Goal: Task Accomplishment & Management: Manage account settings

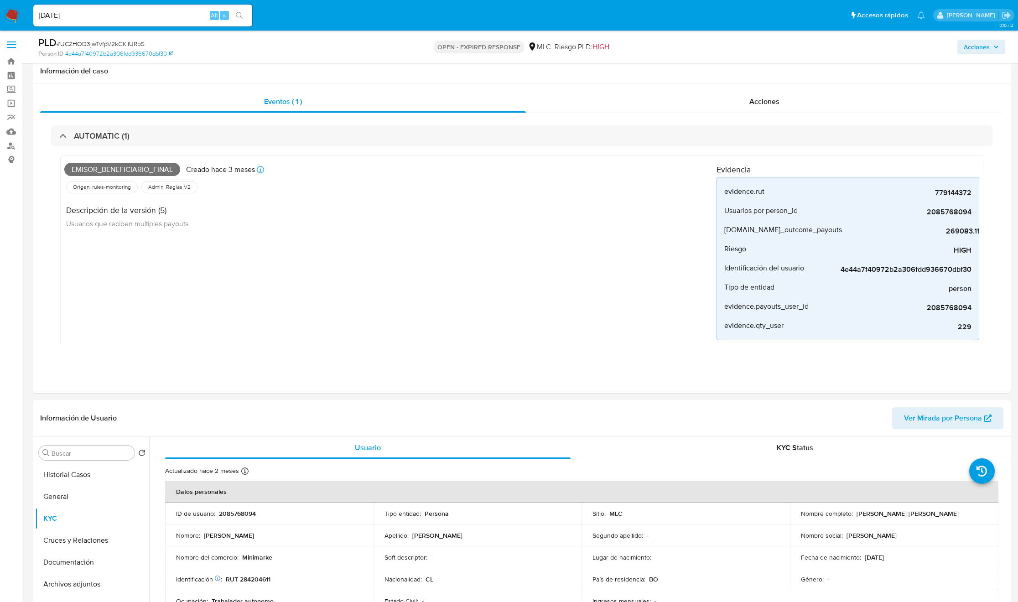
select select "10"
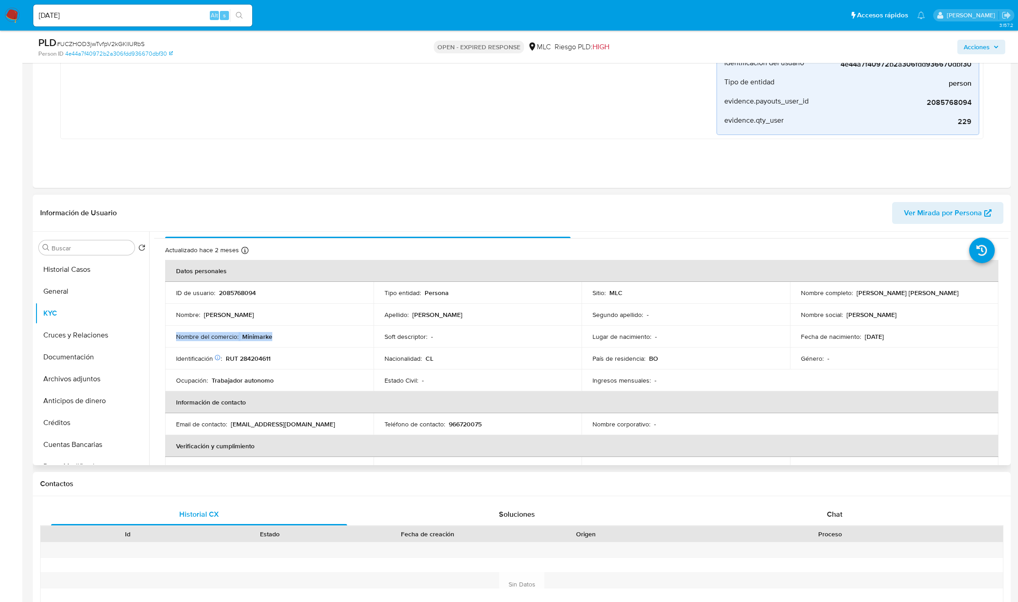
scroll to position [274, 0]
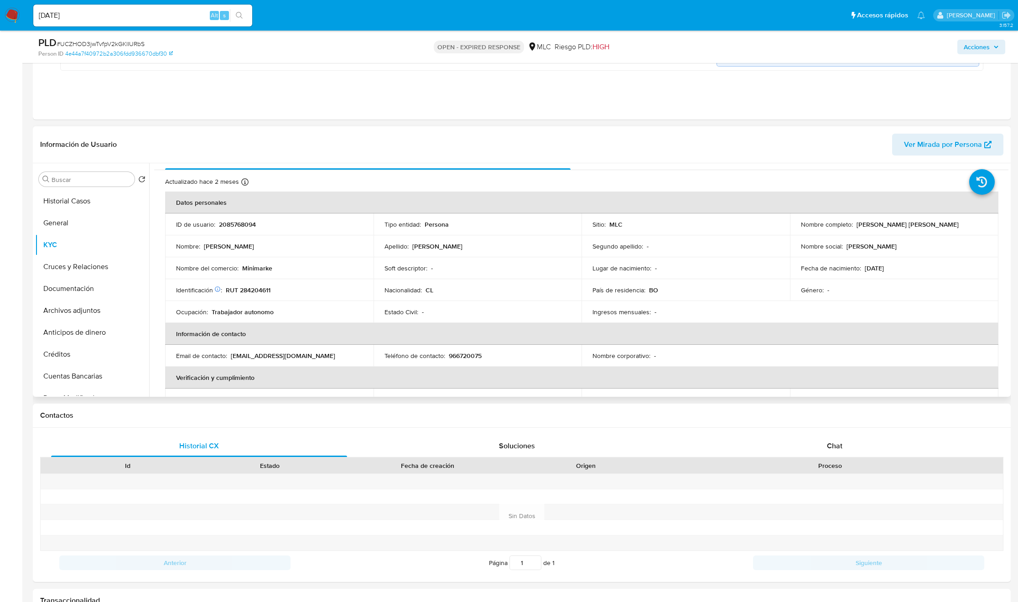
click at [460, 322] on td "Estado Civil : -" at bounding box center [478, 312] width 208 height 22
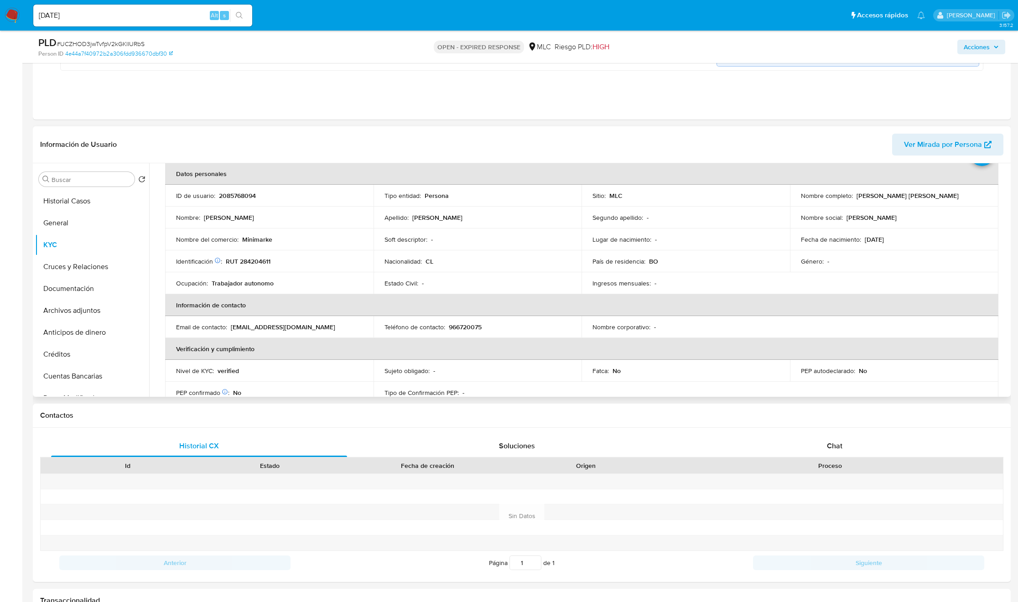
scroll to position [38, 0]
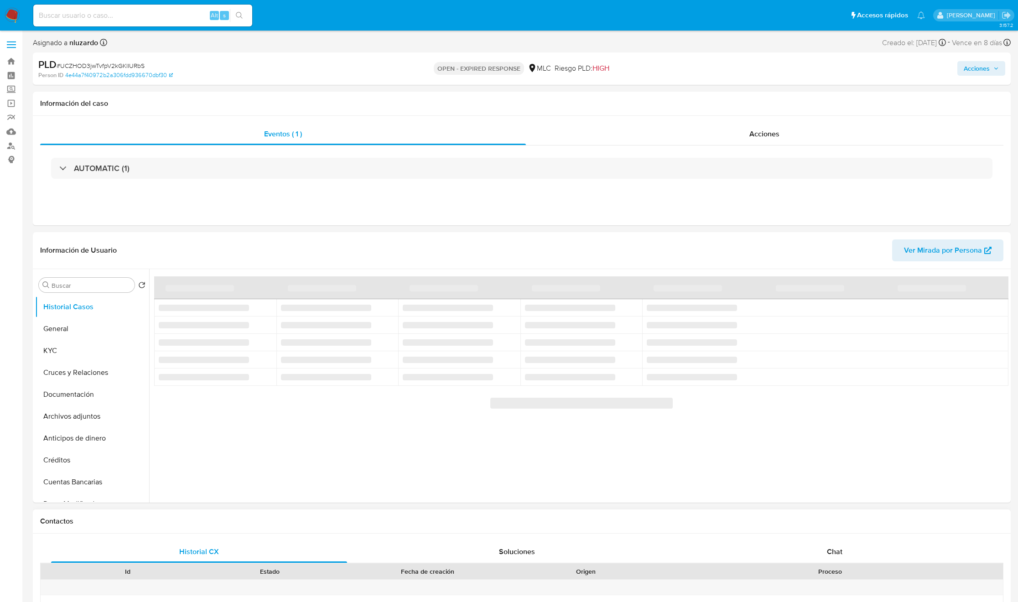
select select "10"
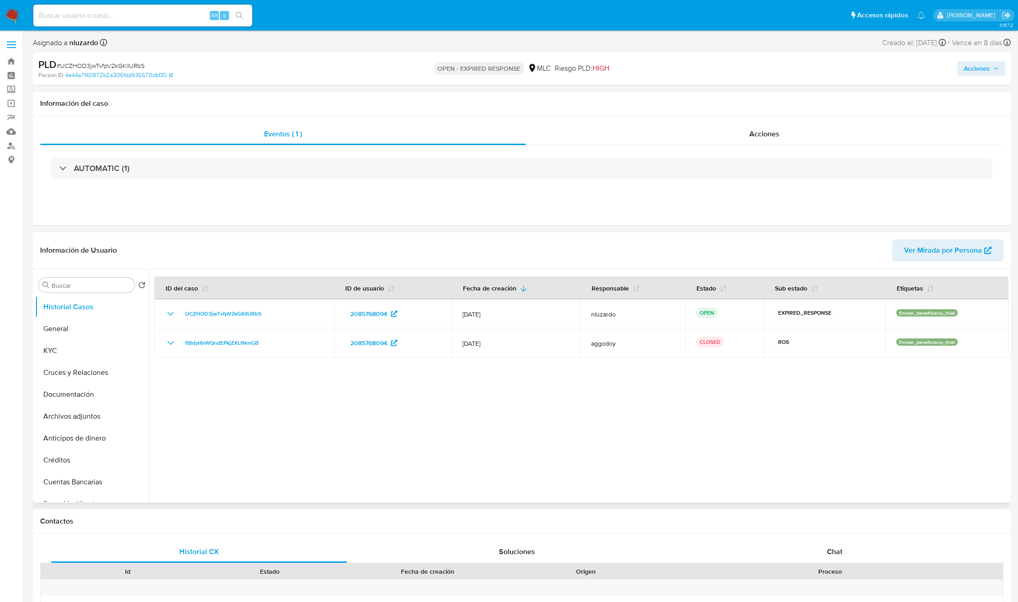
drag, startPoint x: 514, startPoint y: 347, endPoint x: 921, endPoint y: 369, distance: 407.0
click at [932, 346] on tr "fiBdyt6rWQndEPkjZXLfNmGB 2085768094 [DATE] aggodoy CLOSED ROS Emisor_beneficiar…" at bounding box center [581, 342] width 854 height 29
click at [865, 420] on div at bounding box center [578, 386] width 859 height 234
click at [719, 129] on div "Acciones" at bounding box center [765, 134] width 478 height 22
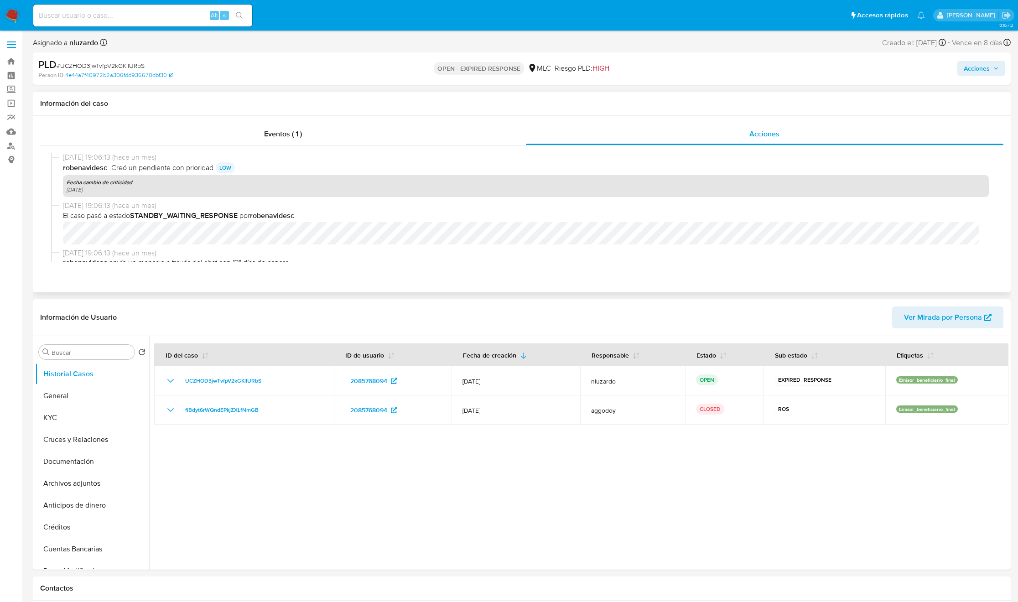
scroll to position [243, 0]
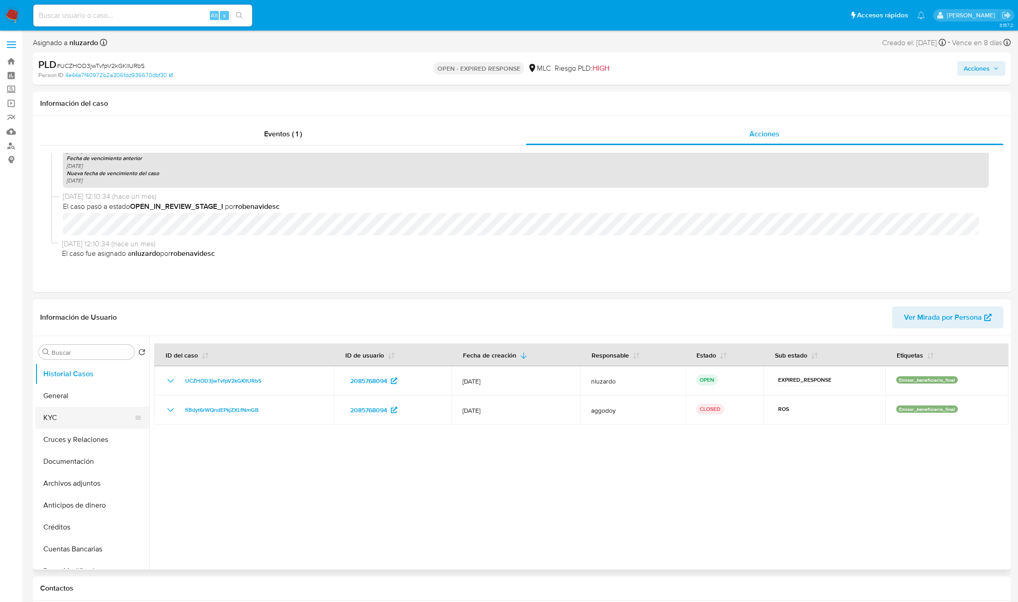
click at [70, 426] on button "KYC" at bounding box center [88, 418] width 107 height 22
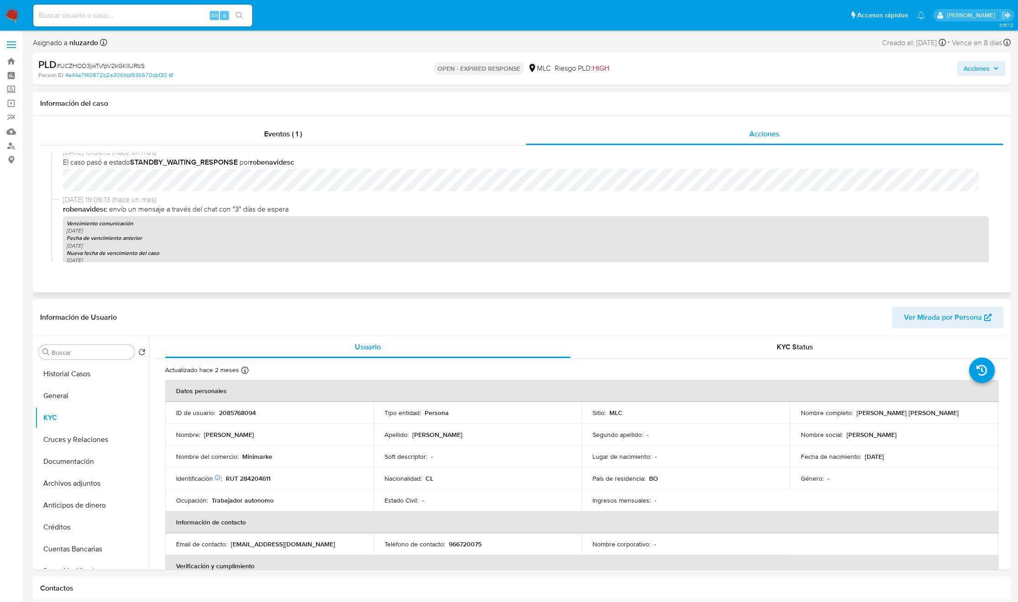
scroll to position [37, 0]
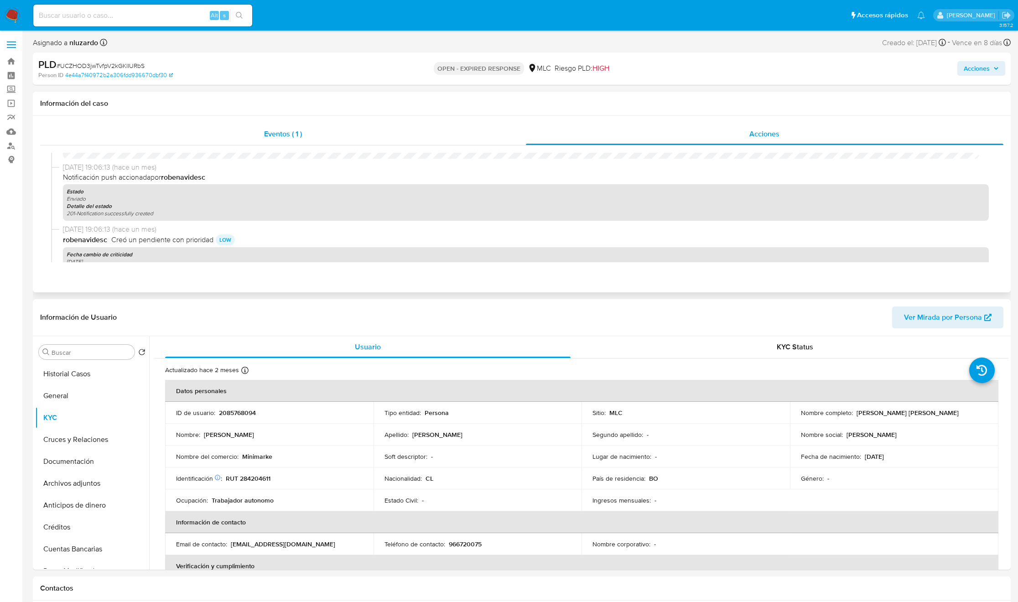
click at [312, 135] on div "Eventos ( 1 )" at bounding box center [283, 134] width 486 height 22
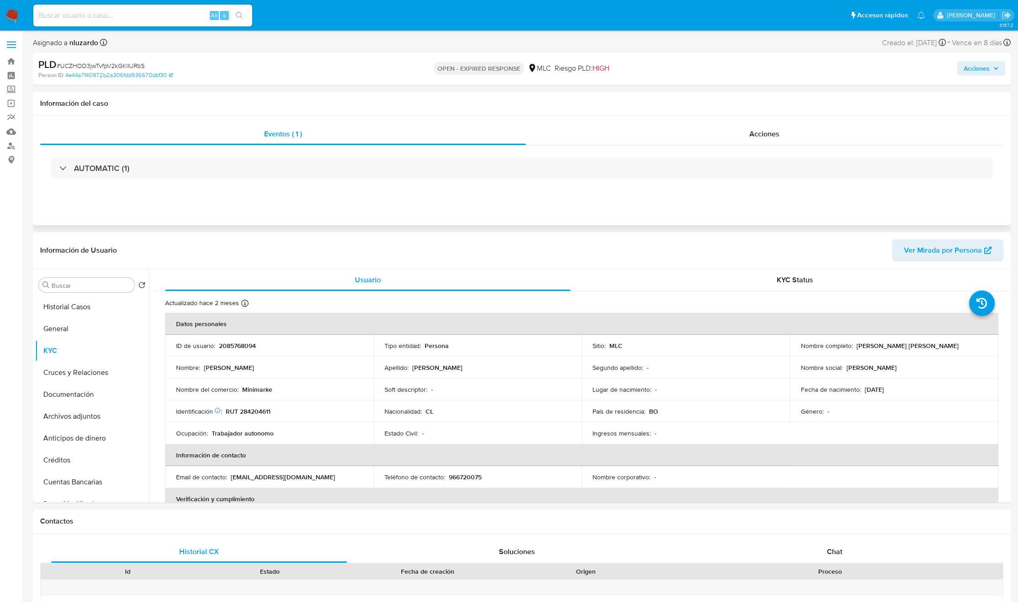
click at [166, 145] on div "AUTOMATIC (1)" at bounding box center [521, 168] width 963 height 46
click at [164, 156] on div "AUTOMATIC (1)" at bounding box center [521, 168] width 963 height 46
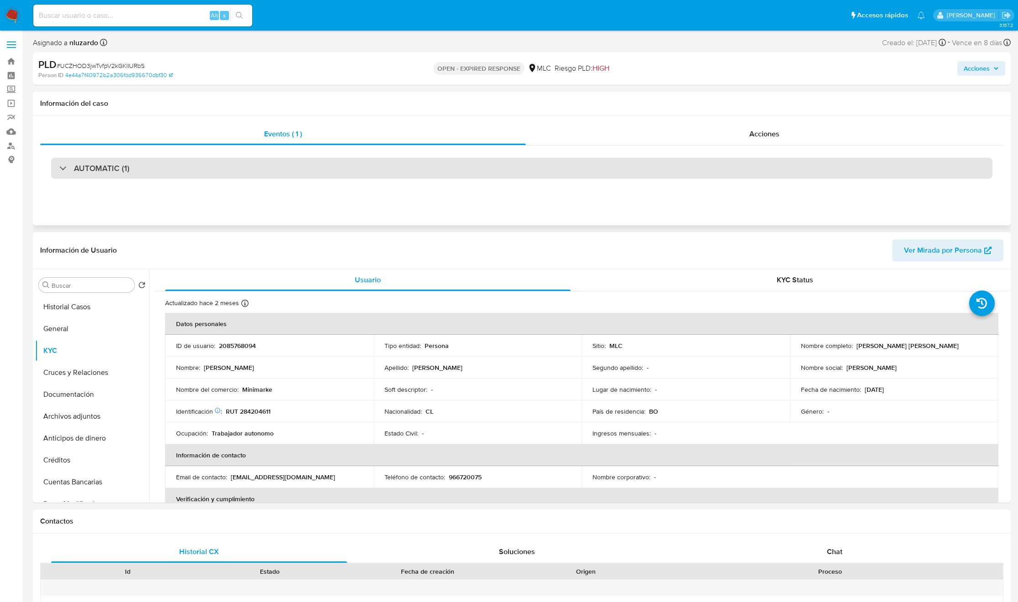
click at [164, 161] on div "AUTOMATIC (1)" at bounding box center [521, 168] width 941 height 21
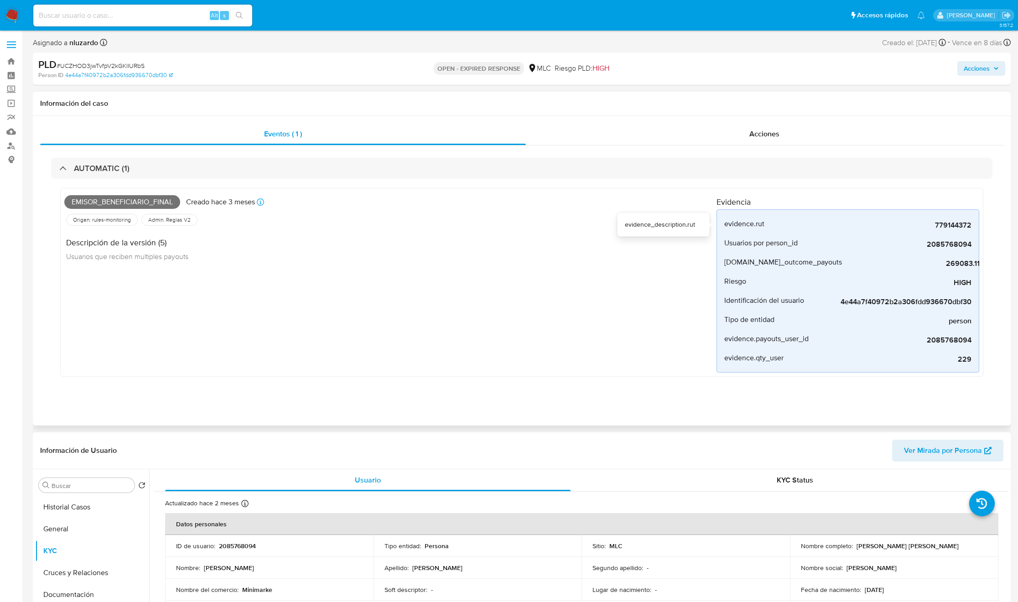
drag, startPoint x: 973, startPoint y: 228, endPoint x: 836, endPoint y: 211, distance: 138.0
click at [836, 211] on div "evidence.rut 779144372 evidence_description.rut Usuarios por person_id 20857680…" at bounding box center [847, 290] width 263 height 163
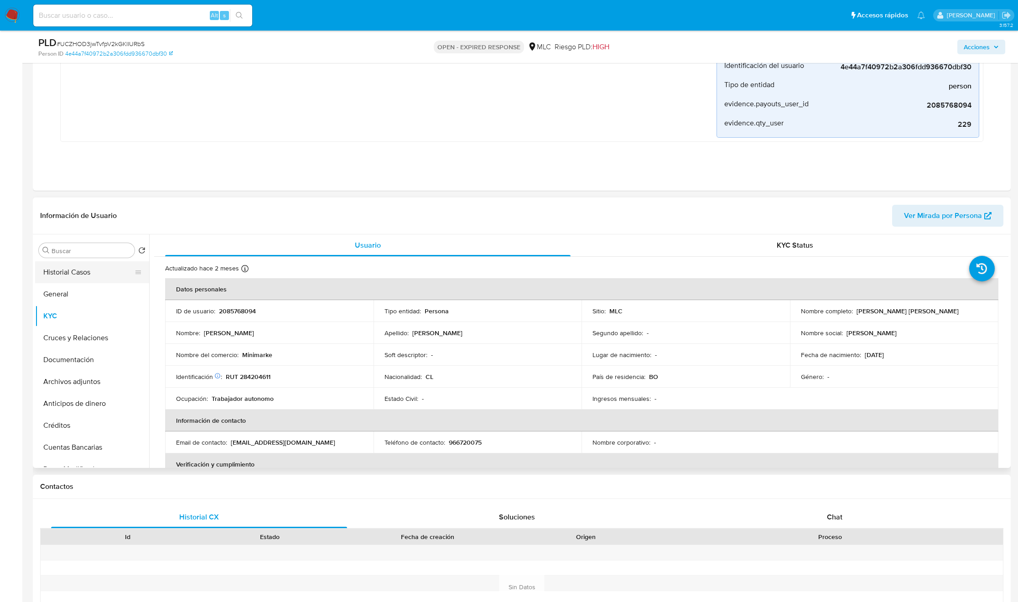
scroll to position [205, 0]
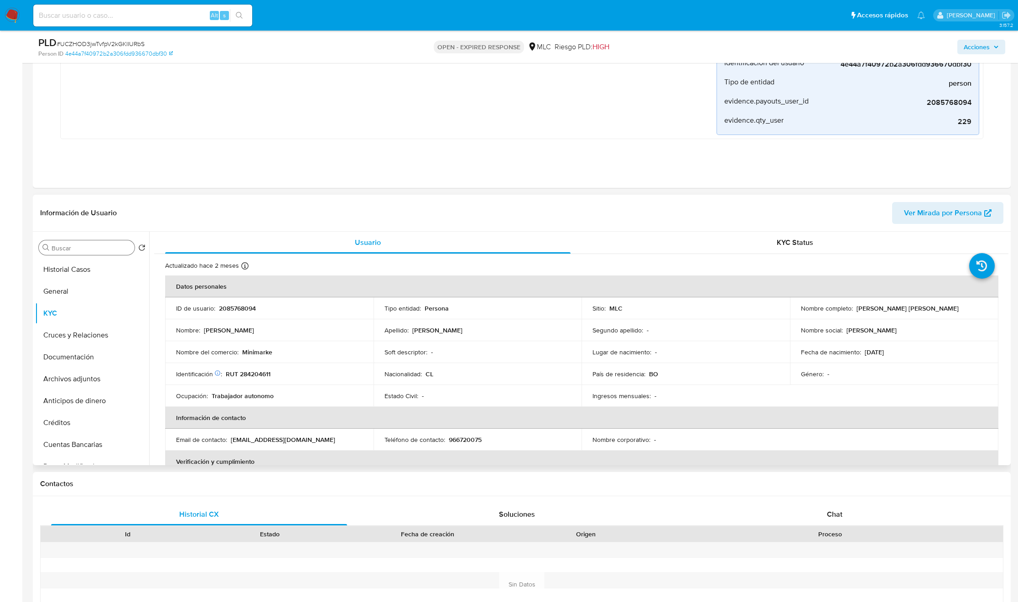
click at [70, 249] on input "Buscar" at bounding box center [91, 248] width 79 height 8
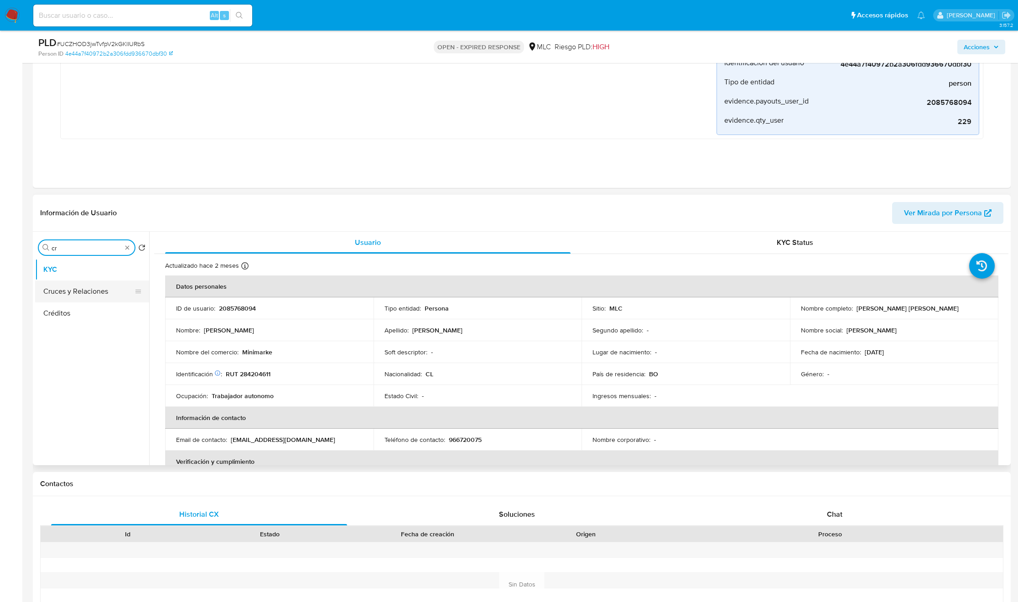
type input "cr"
click at [92, 285] on button "Cruces y Relaciones" at bounding box center [88, 291] width 107 height 22
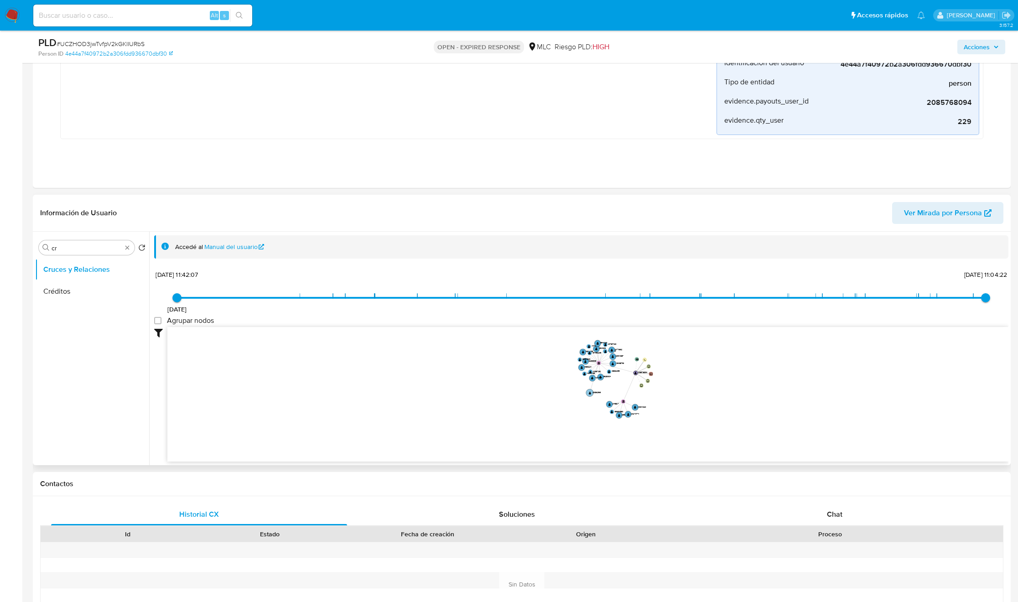
drag, startPoint x: 612, startPoint y: 375, endPoint x: 597, endPoint y: 393, distance: 23.4
click at [597, 393] on text "230862565" at bounding box center [596, 392] width 9 height 2
drag, startPoint x: 567, startPoint y: 404, endPoint x: 563, endPoint y: 425, distance: 21.4
click at [563, 425] on icon "device-678282d1ae6c0cece2b611bb  user-2085768094  2085768094 device-672d82fe5…" at bounding box center [587, 393] width 841 height 132
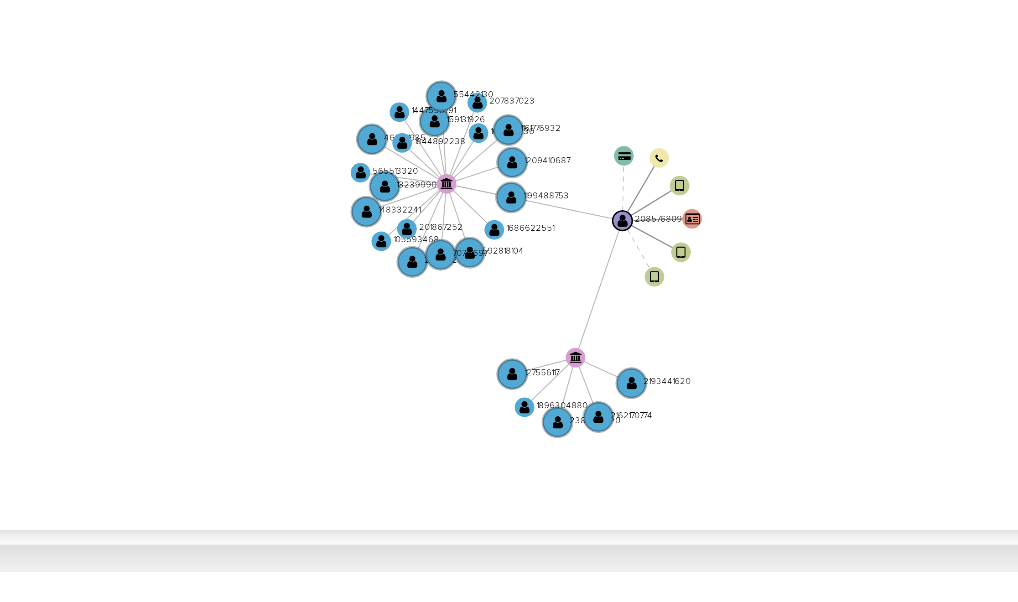
drag, startPoint x: 643, startPoint y: 322, endPoint x: 633, endPoint y: 344, distance: 24.1
click at [633, 344] on icon "device-678282d1ae6c0cece2b611bb  user-2085768094  2085768094 device-672d82fe5…" at bounding box center [587, 393] width 841 height 132
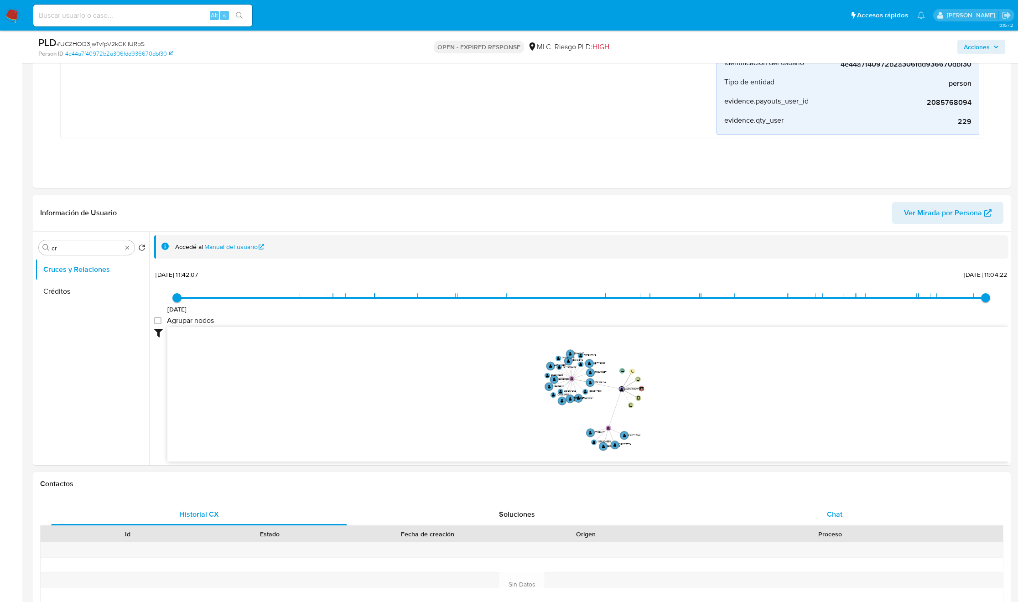
click at [771, 514] on div "Chat" at bounding box center [835, 515] width 296 height 22
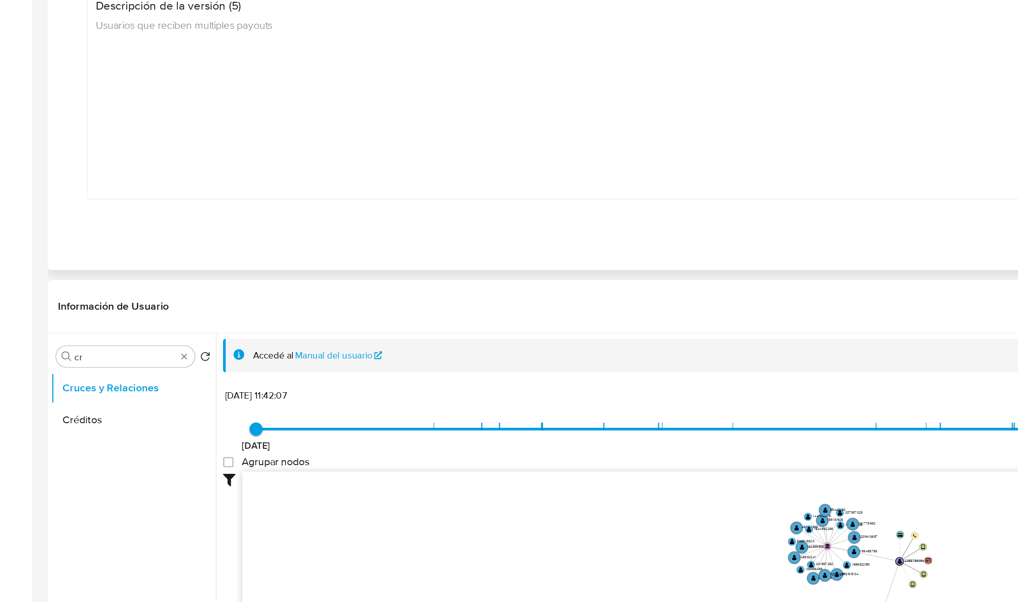
scroll to position [21, 0]
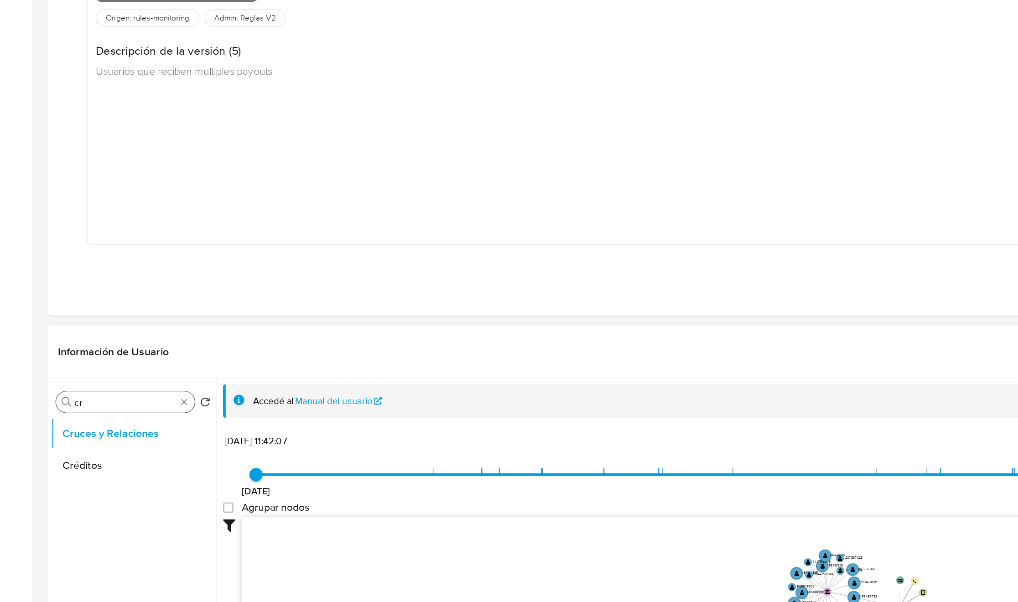
click at [62, 462] on input "cr" at bounding box center [87, 464] width 70 height 8
type input "doc"
click at [61, 503] on button "Documentación" at bounding box center [88, 508] width 107 height 22
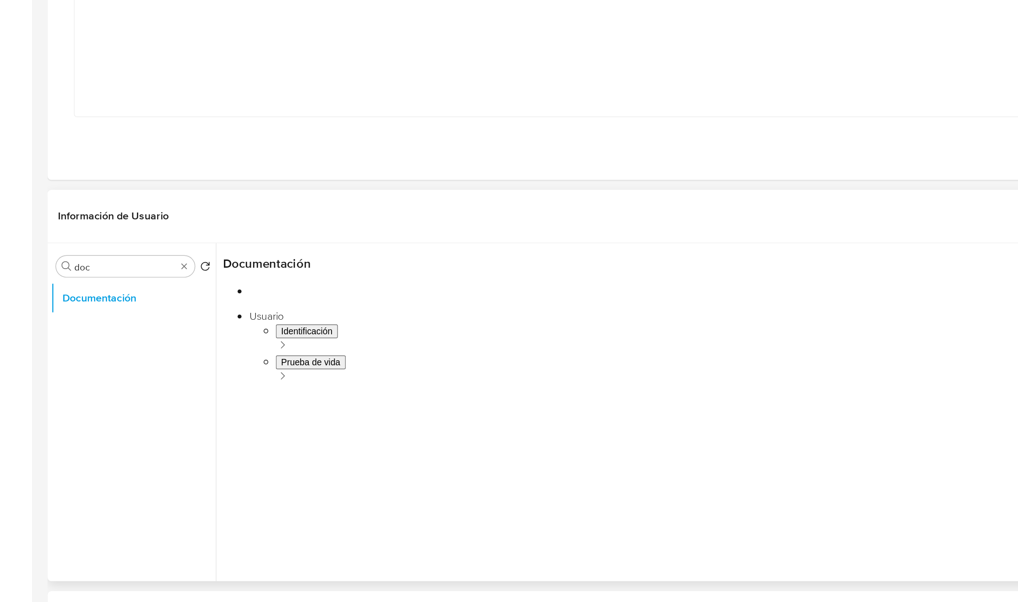
scroll to position [211, 0]
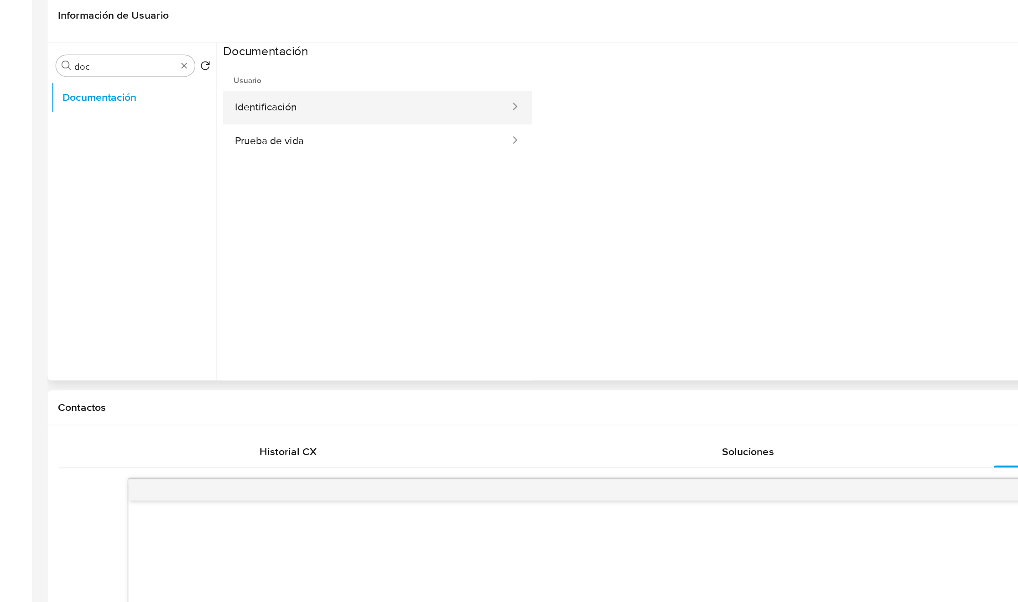
click at [229, 265] on button "Identificación" at bounding box center [253, 260] width 199 height 23
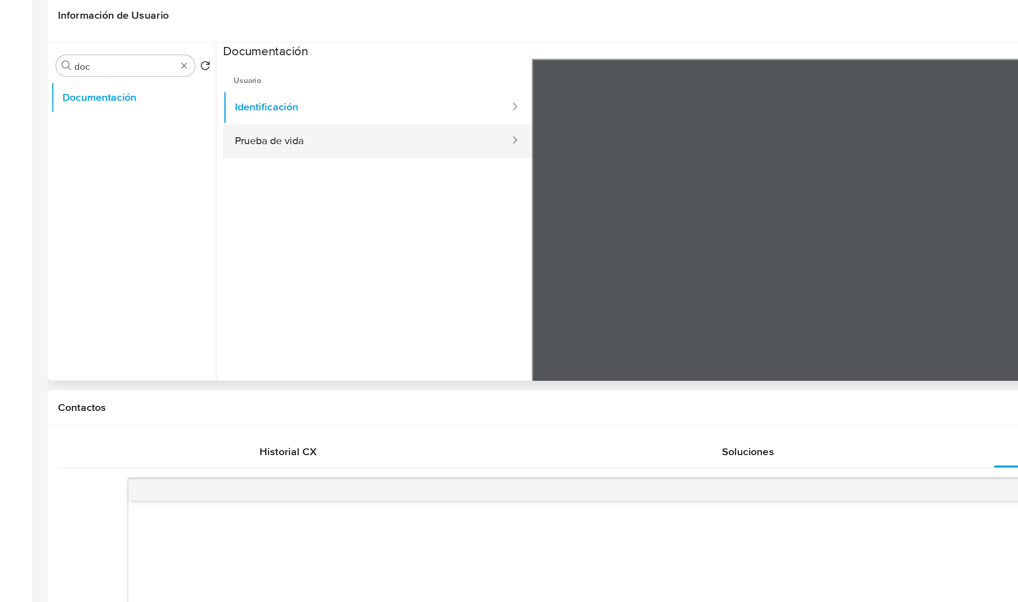
click at [214, 289] on button "Prueba de vida" at bounding box center [253, 283] width 199 height 23
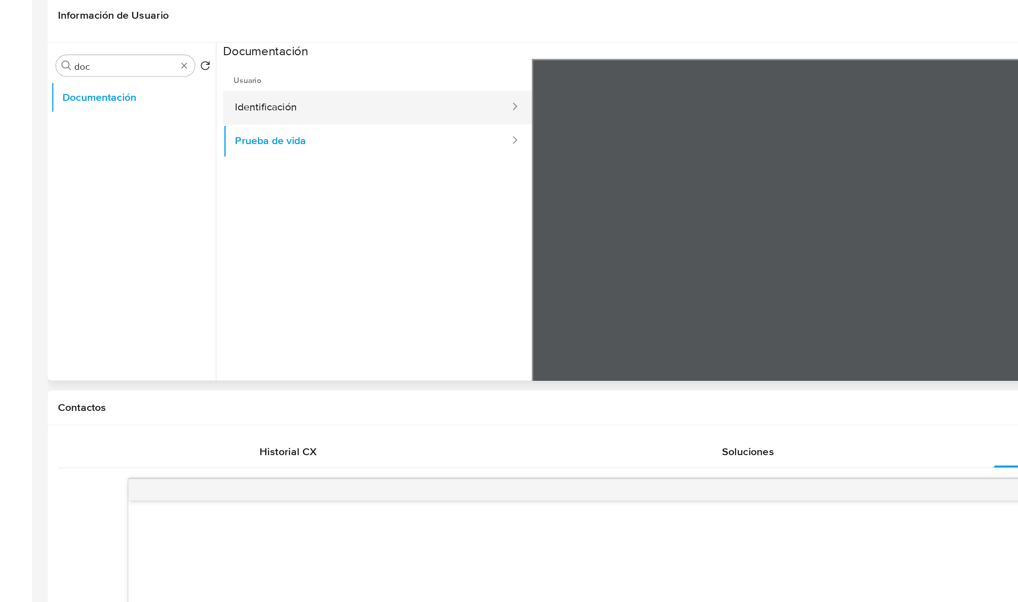
click at [205, 265] on button "Identificación" at bounding box center [253, 260] width 199 height 23
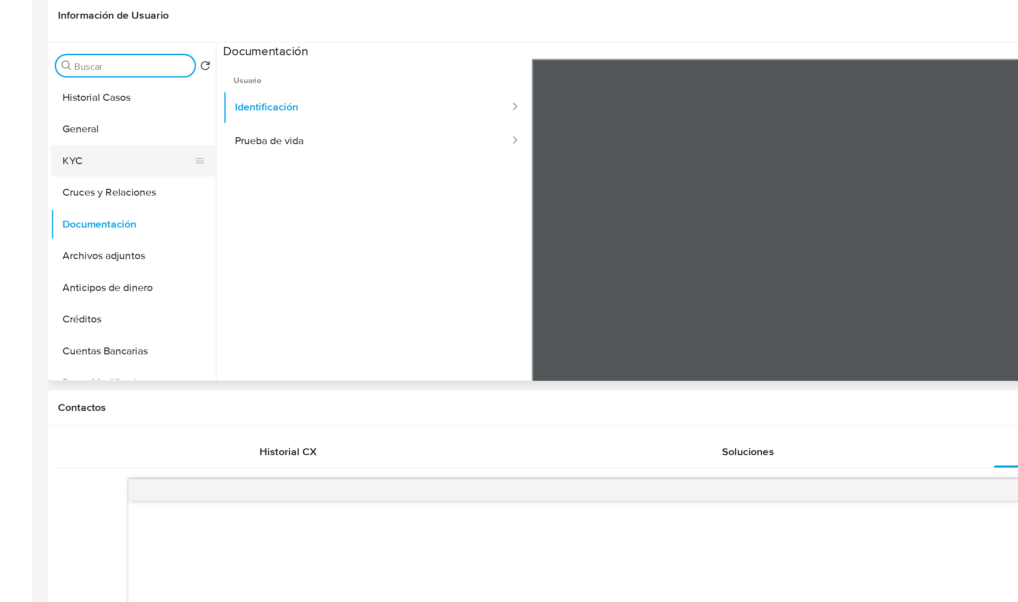
click at [85, 293] on button "KYC" at bounding box center [88, 297] width 107 height 22
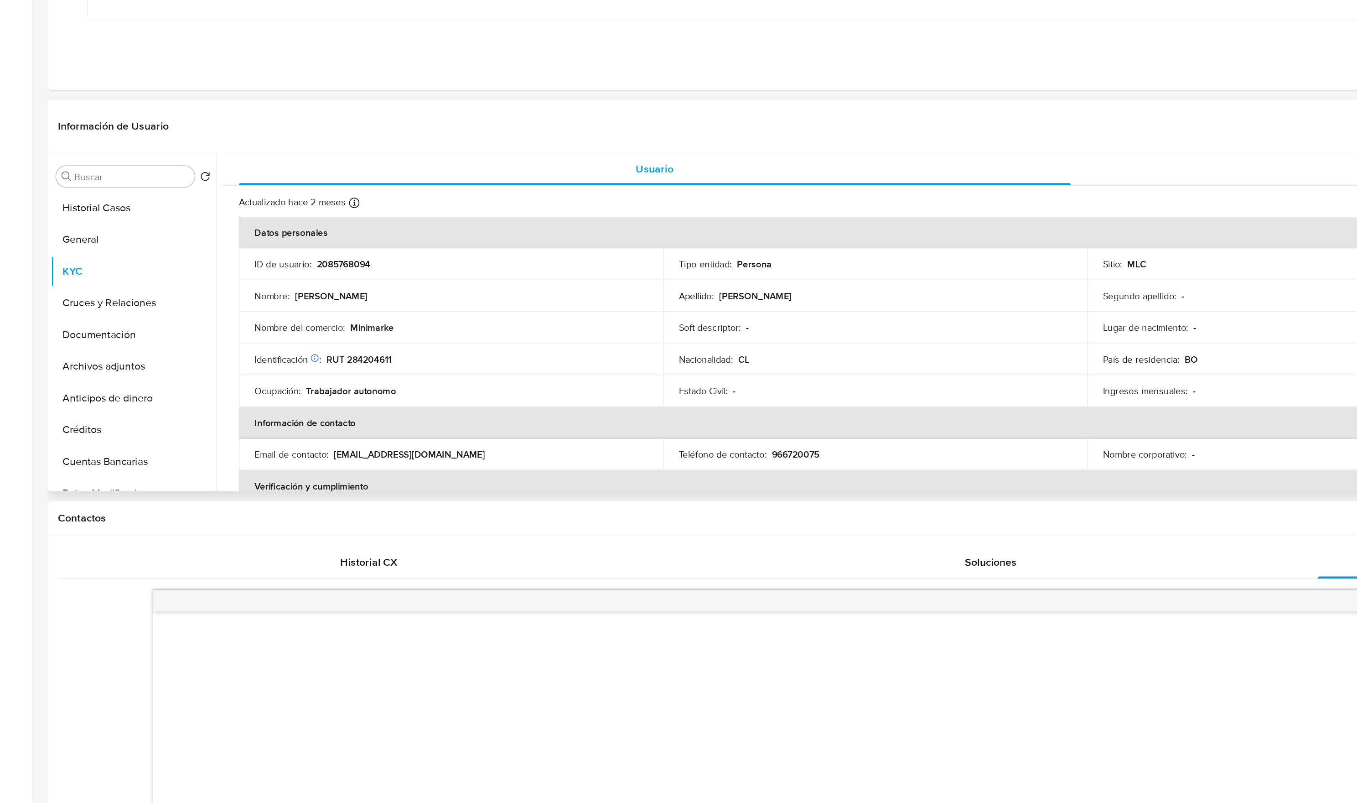
scroll to position [495, 0]
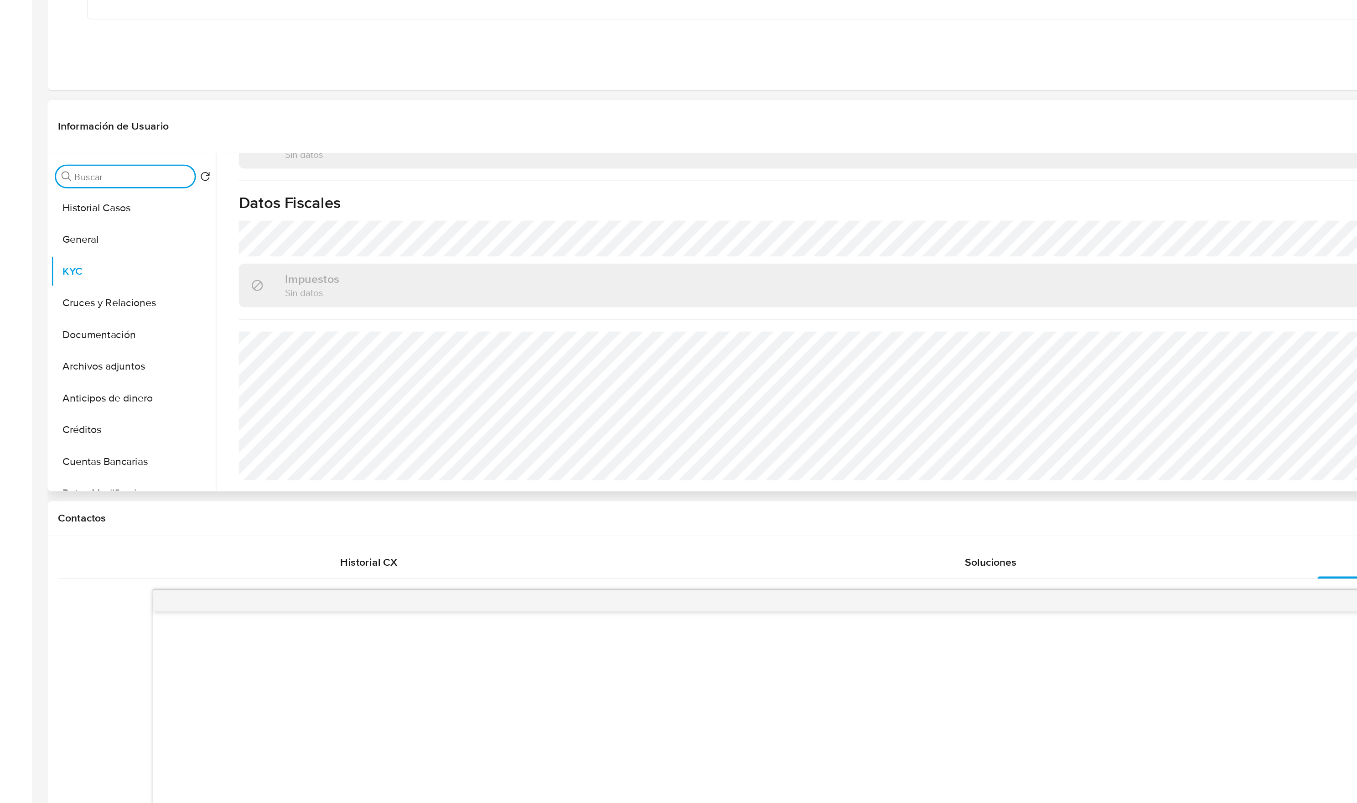
click at [104, 249] on input "Buscar" at bounding box center [91, 245] width 79 height 8
type input "DIREC"
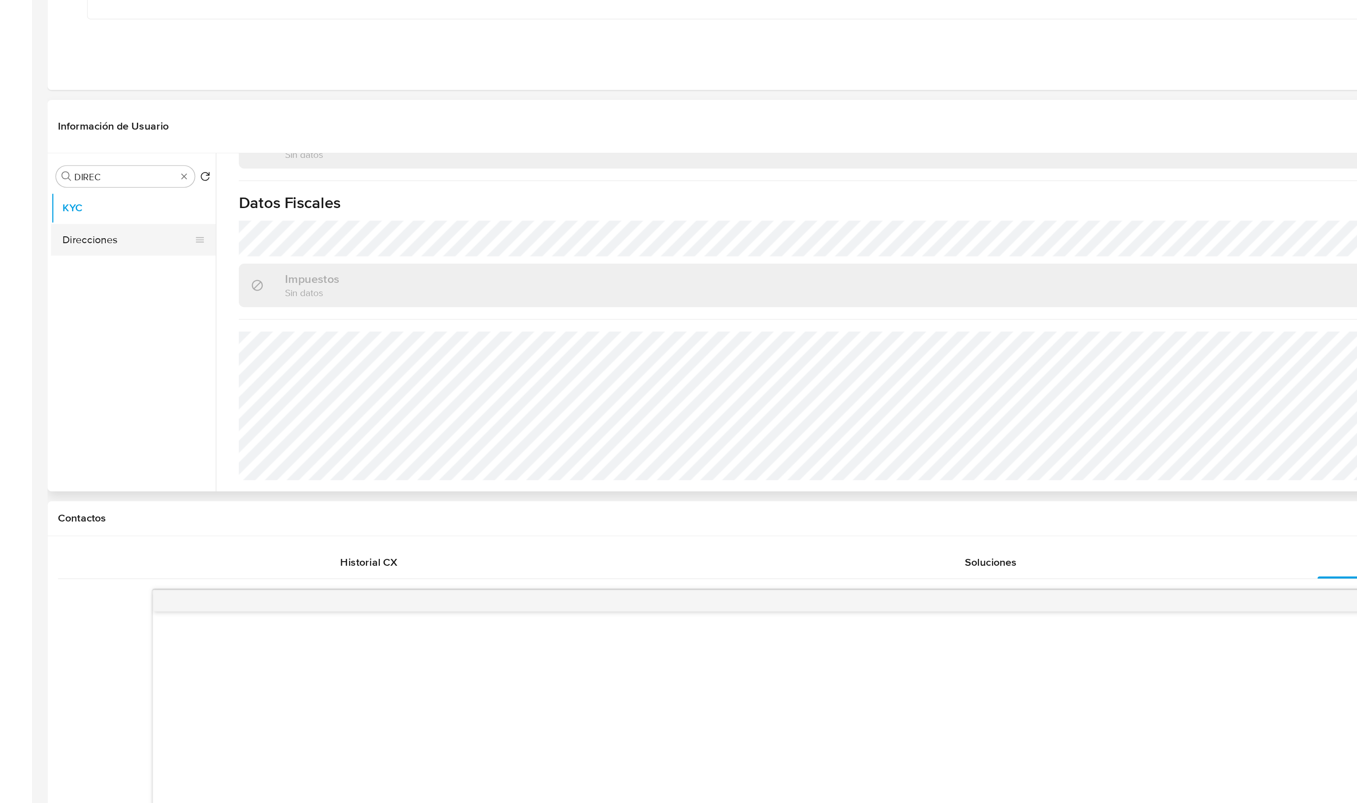
click at [93, 297] on button "Direcciones" at bounding box center [88, 289] width 107 height 22
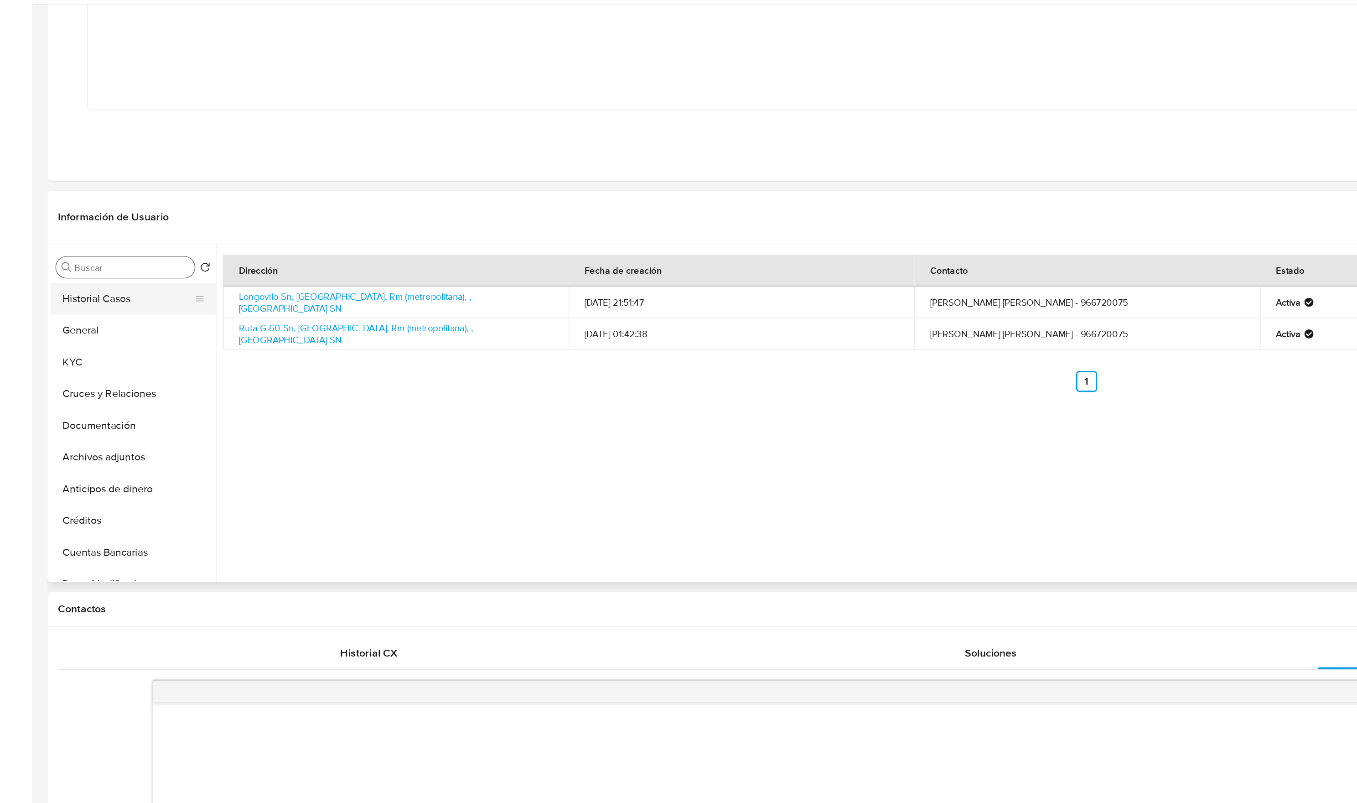
click at [85, 271] on button "Historial Casos" at bounding box center [88, 267] width 107 height 22
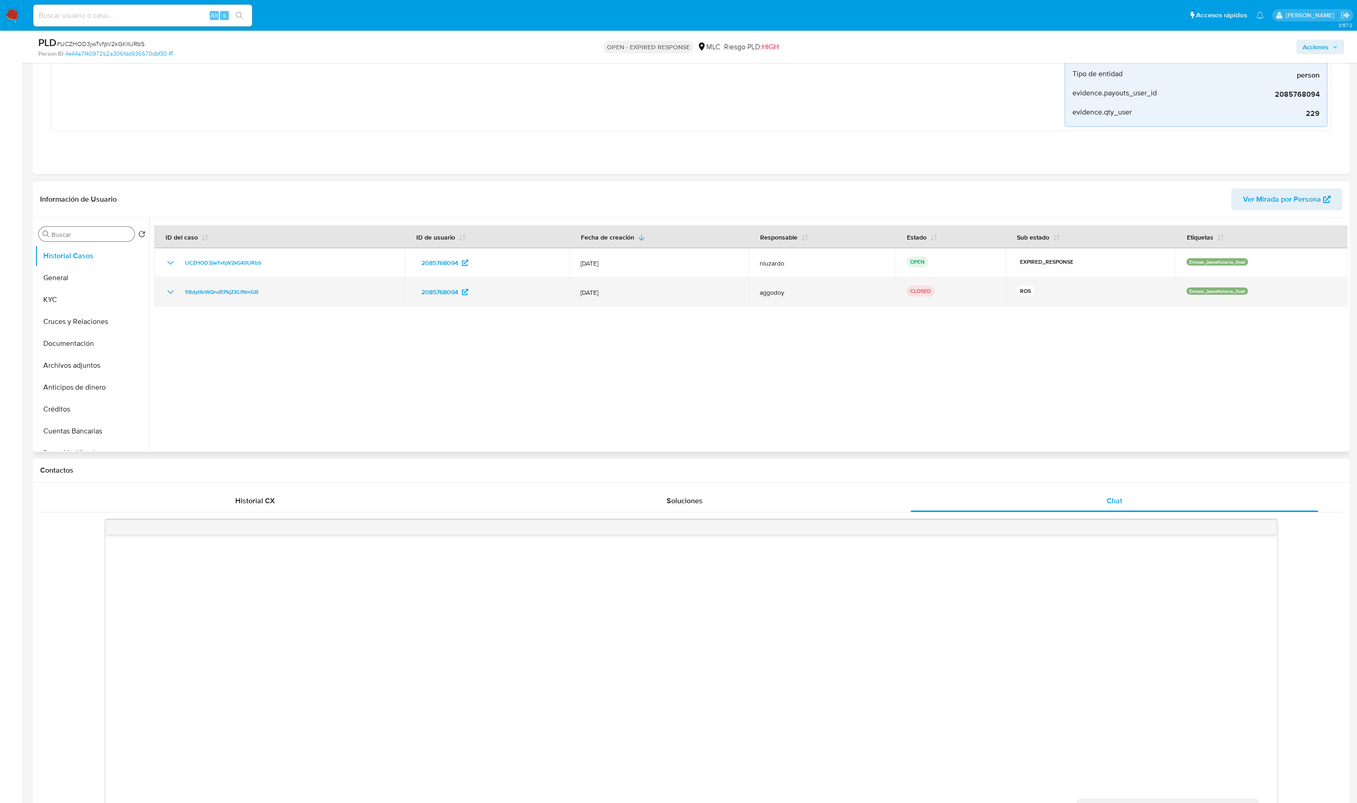
click at [273, 300] on td "fiBdyt6rWQndEPkjZXLfNmGB" at bounding box center [279, 291] width 251 height 29
click at [684, 401] on div at bounding box center [748, 335] width 1199 height 234
click at [242, 300] on td "fiBdyt6rWQndEPkjZXLfNmGB" at bounding box center [279, 291] width 251 height 29
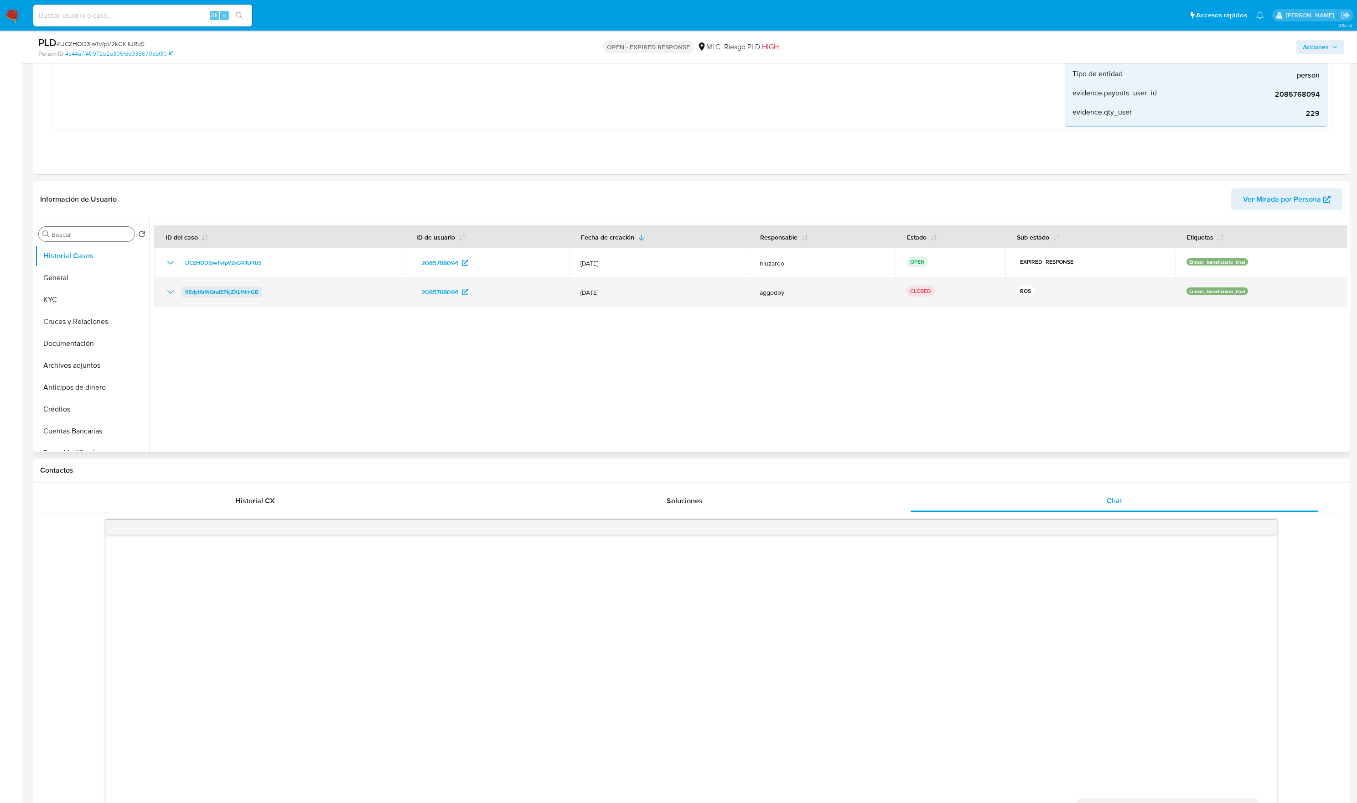
click at [242, 296] on span "fiBdyt6rWQndEPkjZXLfNmGB" at bounding box center [221, 291] width 73 height 11
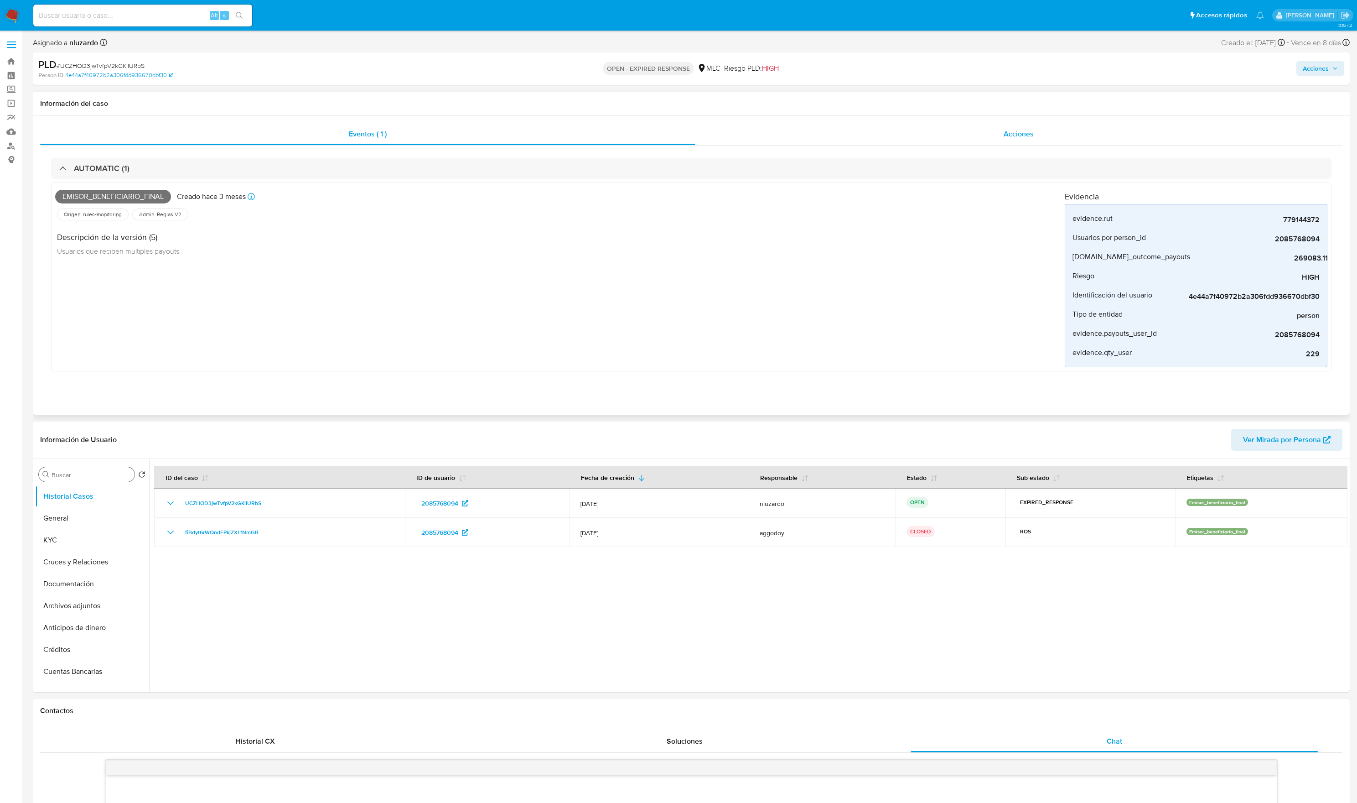
click at [1028, 138] on div "Acciones" at bounding box center [1020, 134] width 648 height 22
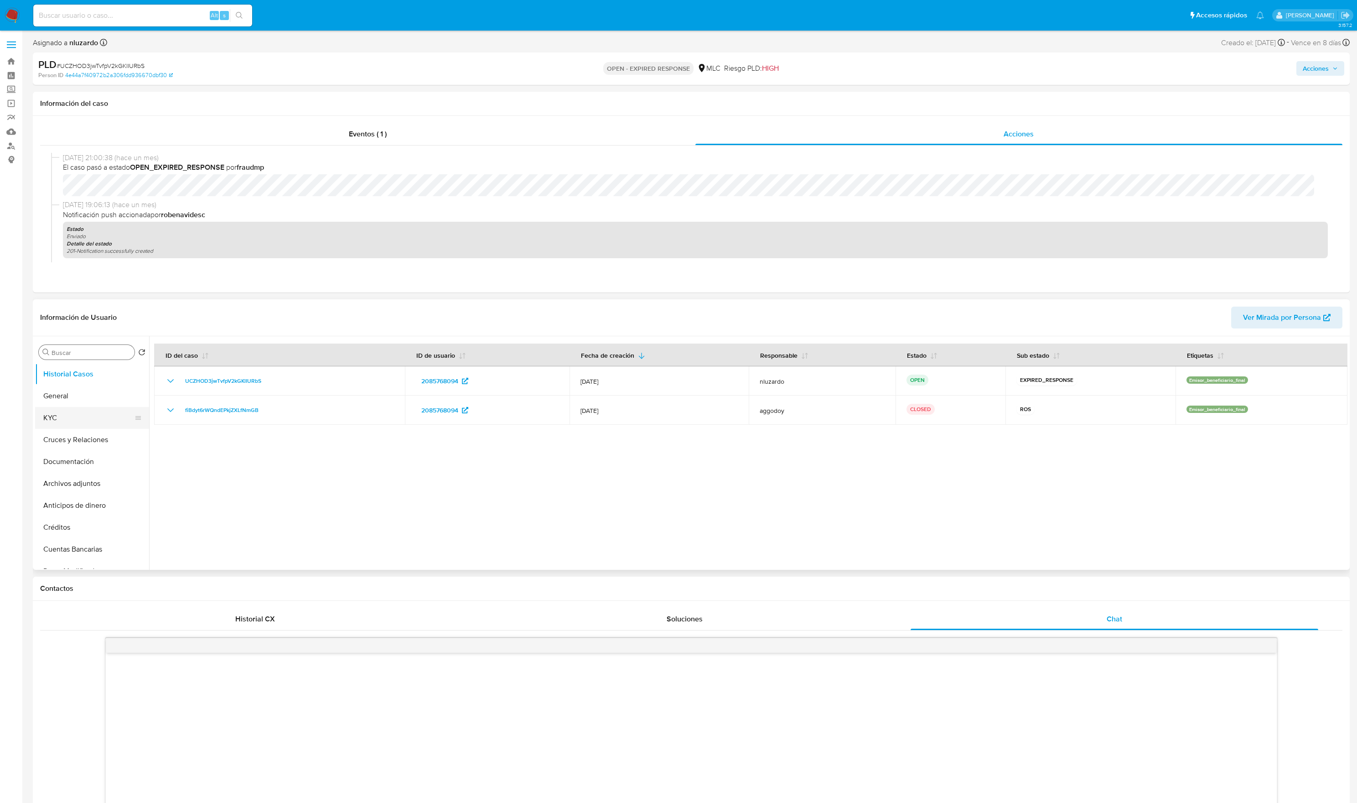
click at [75, 422] on button "KYC" at bounding box center [88, 418] width 107 height 22
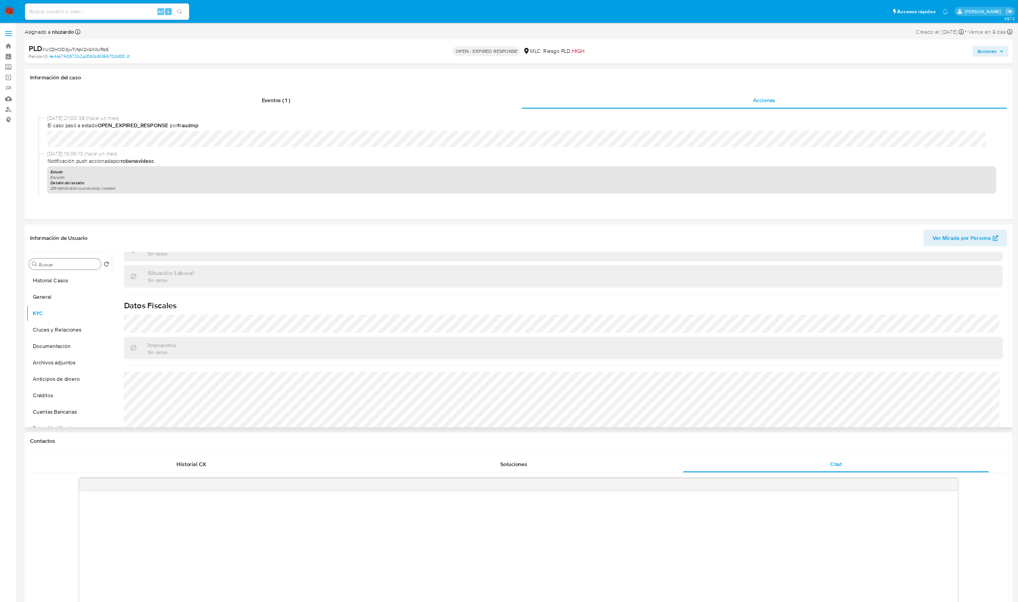
scroll to position [495, 0]
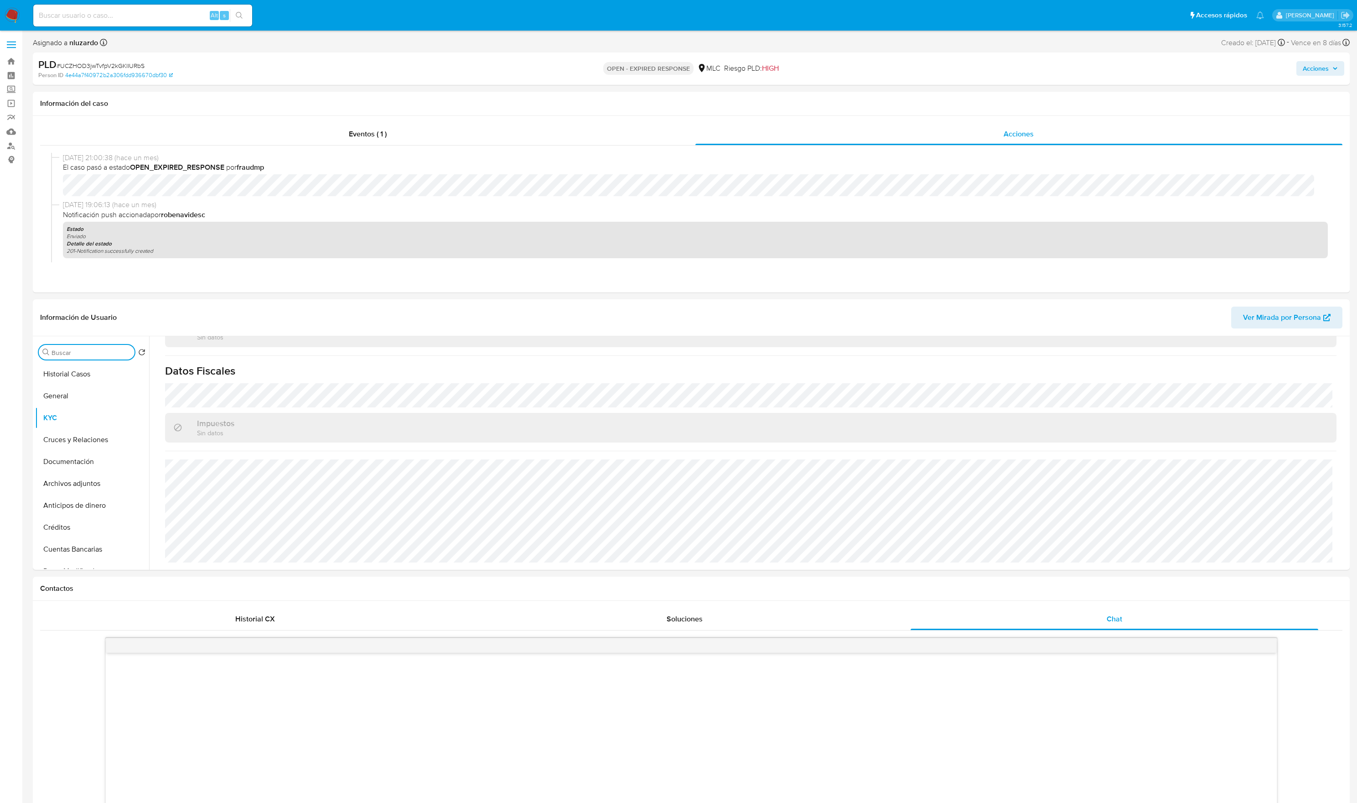
click at [90, 352] on input "Buscar" at bounding box center [91, 352] width 79 height 8
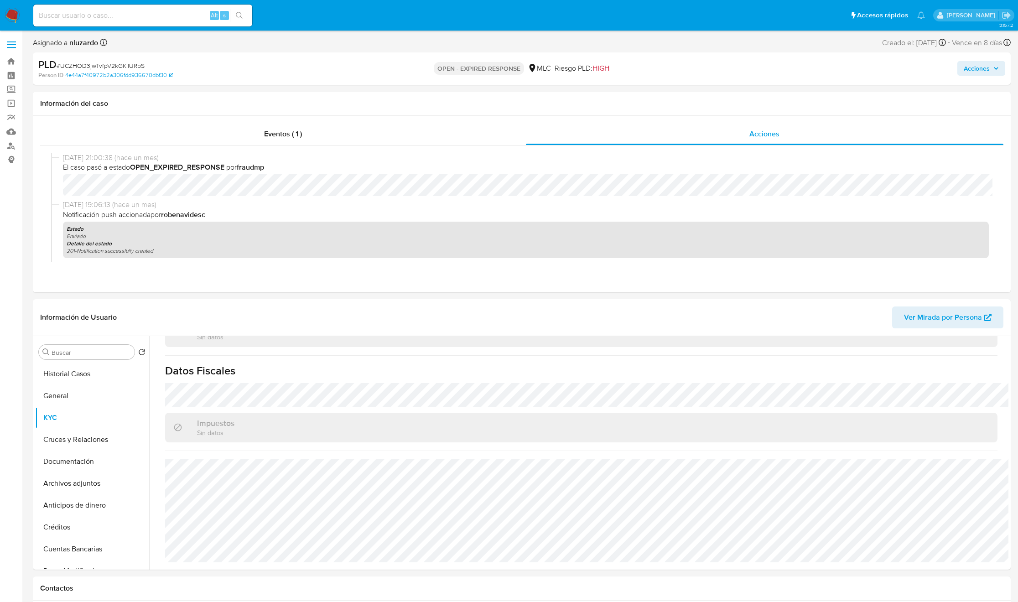
scroll to position [494, 0]
click at [82, 349] on input "Buscar" at bounding box center [91, 352] width 79 height 8
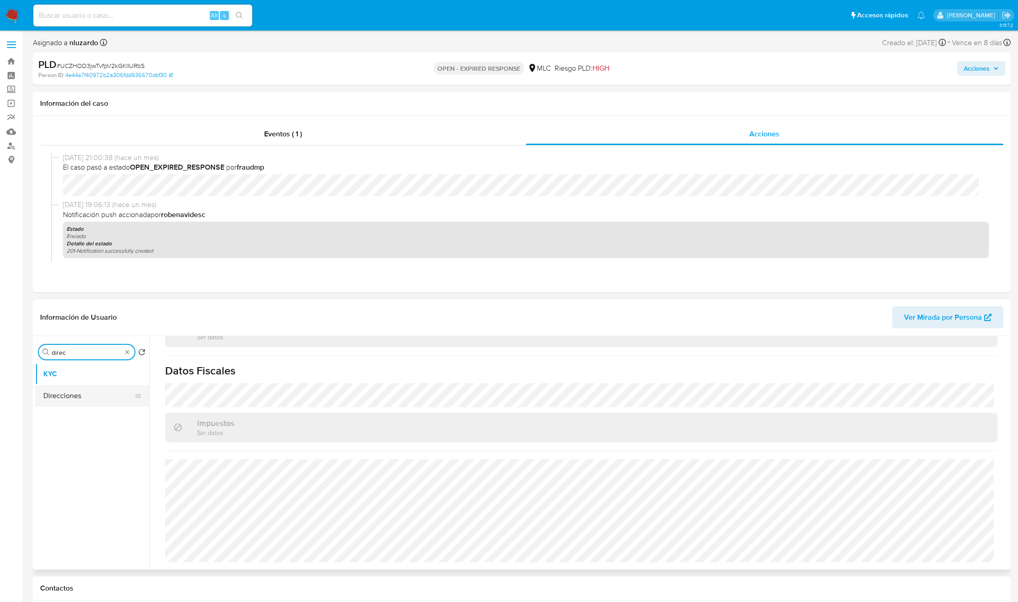
type input "direc"
click at [89, 397] on button "Direcciones" at bounding box center [88, 396] width 107 height 22
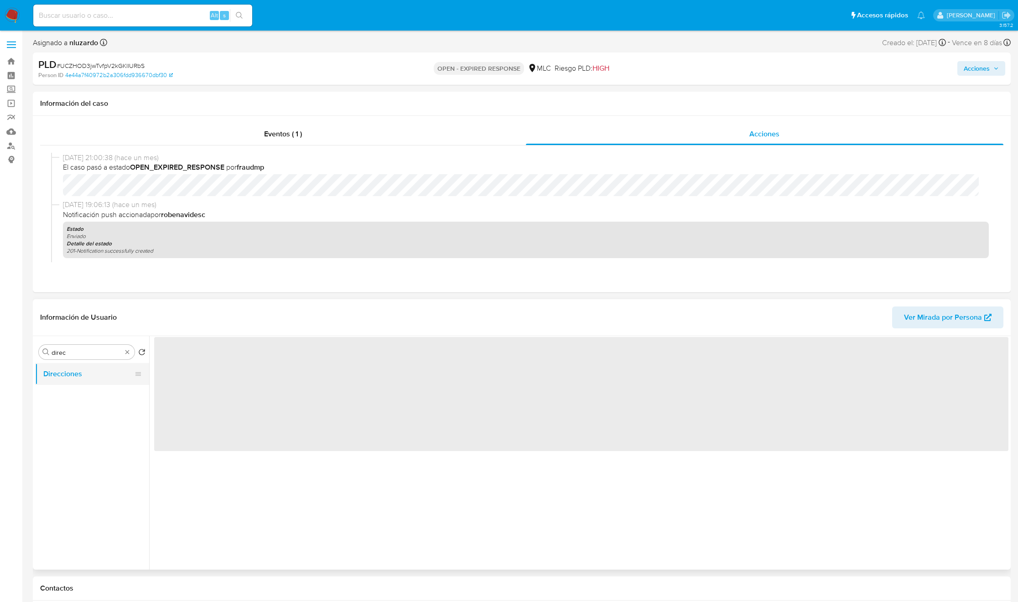
scroll to position [0, 0]
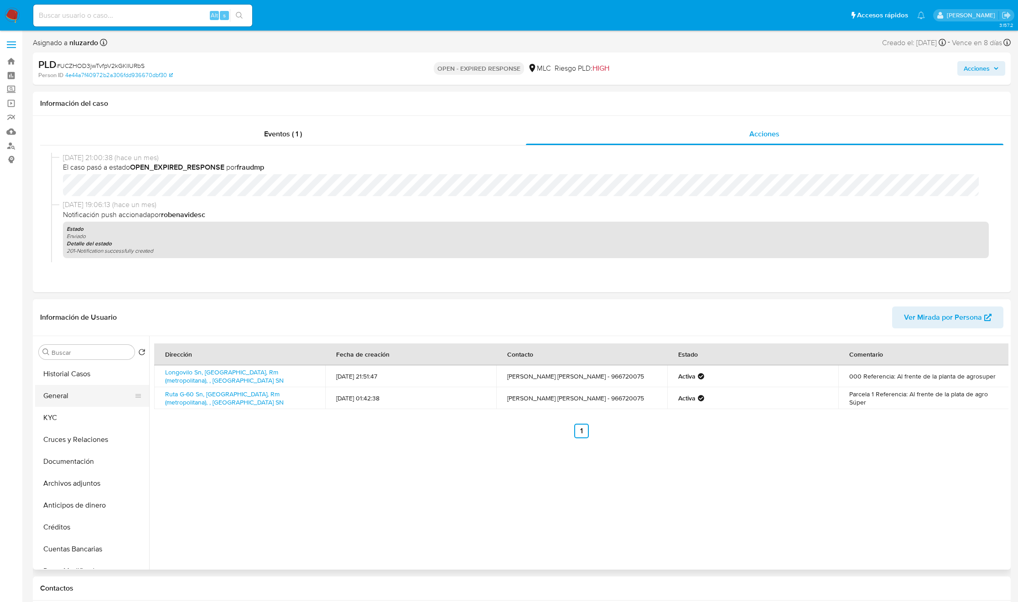
click at [73, 395] on button "General" at bounding box center [88, 396] width 107 height 22
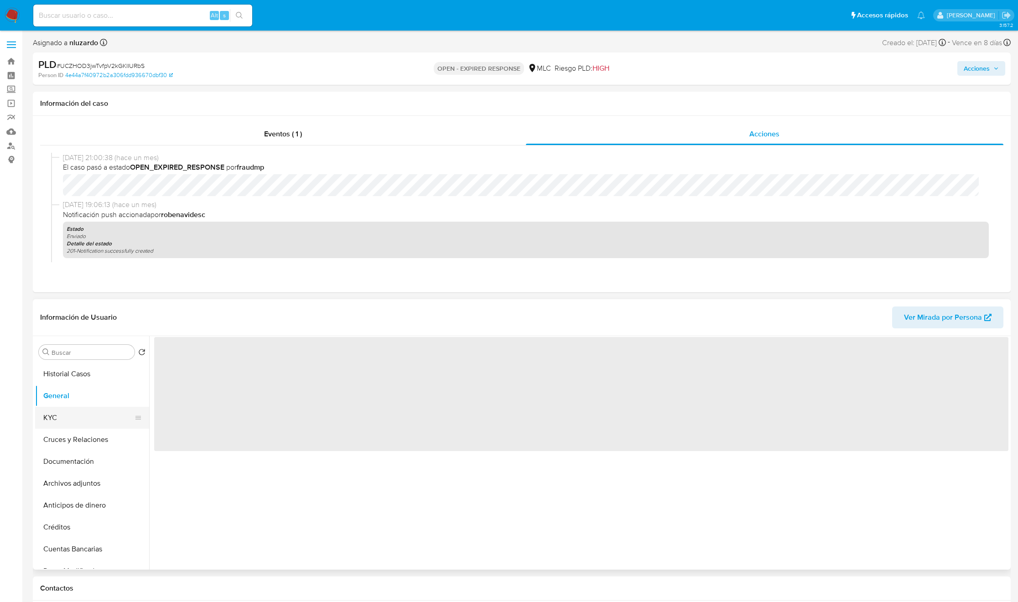
click at [68, 426] on button "KYC" at bounding box center [88, 418] width 107 height 22
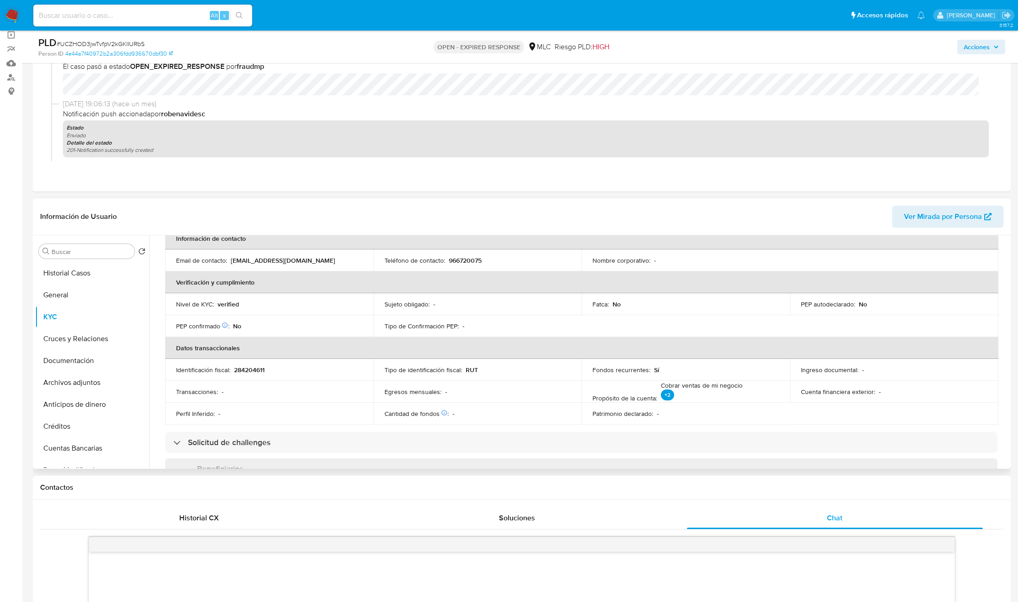
scroll to position [494, 0]
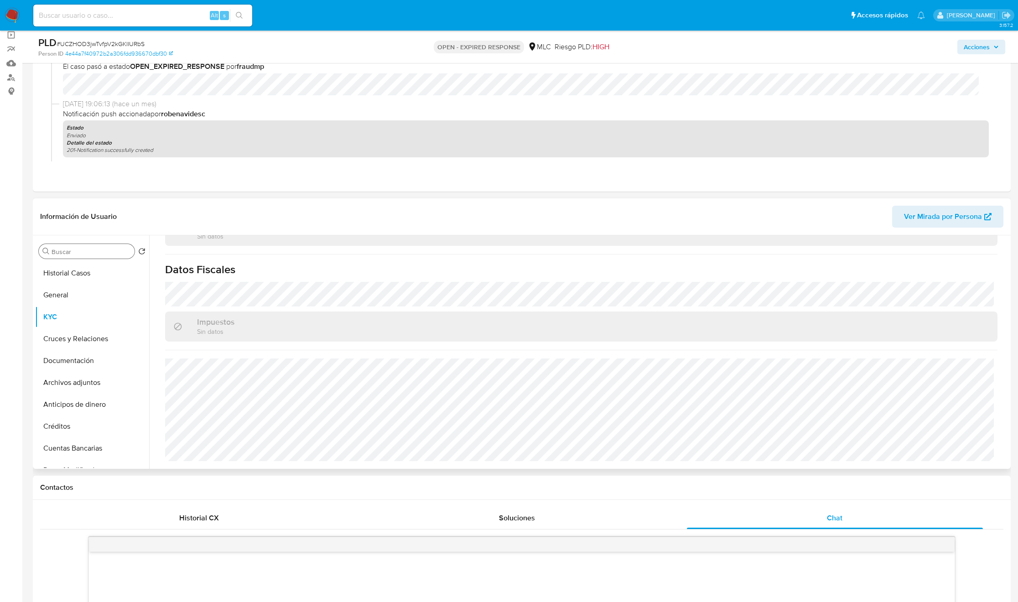
click at [73, 252] on input "Buscar" at bounding box center [91, 252] width 79 height 8
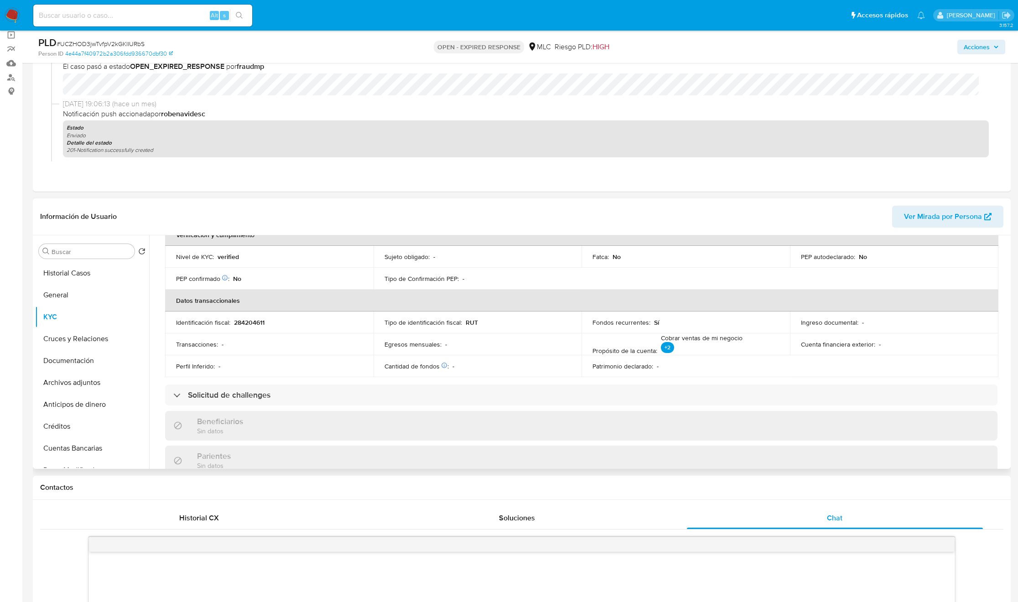
scroll to position [0, 0]
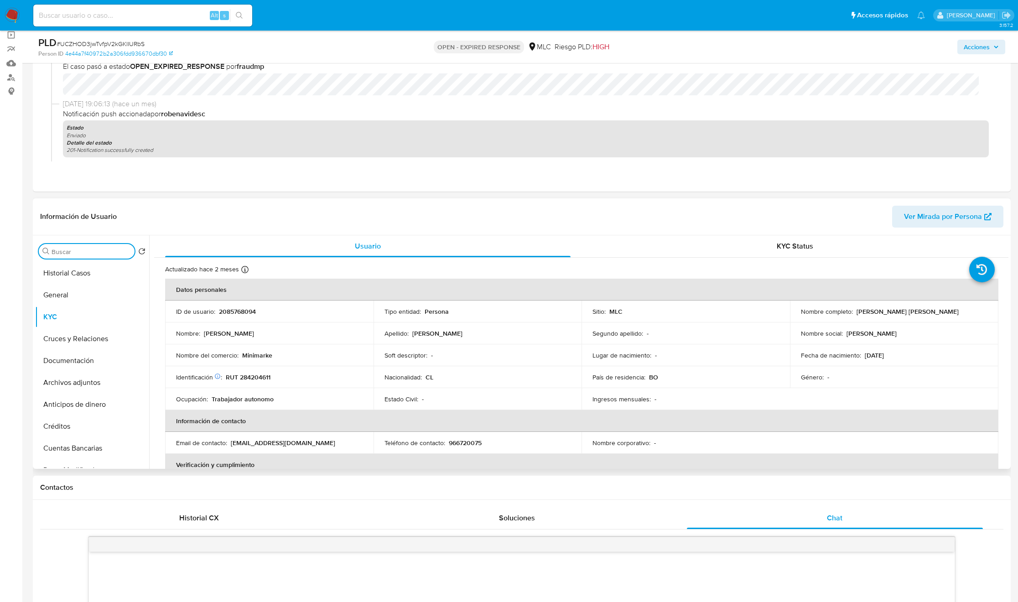
click at [74, 254] on input "Buscar" at bounding box center [91, 252] width 79 height 8
type input "doc"
click at [58, 289] on button "Documentación" at bounding box center [88, 295] width 107 height 22
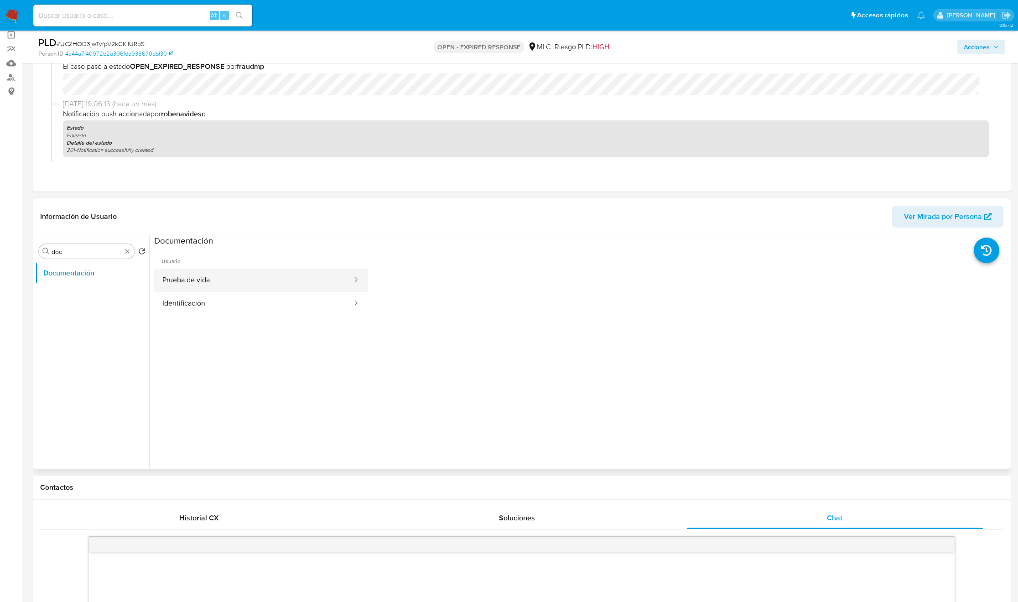
click at [258, 276] on button "Prueba de vida" at bounding box center [253, 280] width 199 height 23
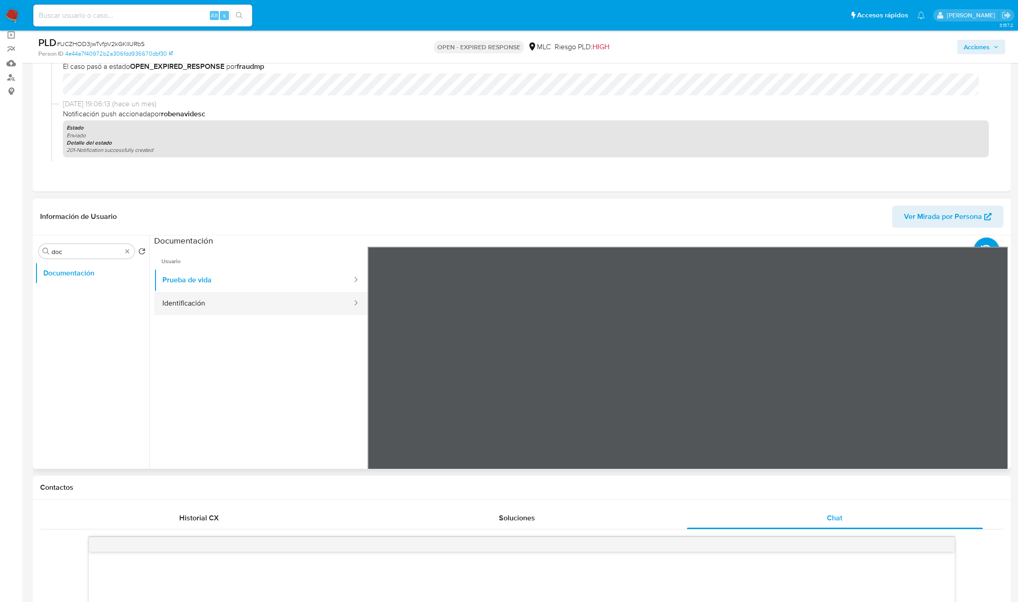
click at [203, 292] on button "Identificación" at bounding box center [253, 303] width 199 height 23
click at [995, 400] on icon at bounding box center [997, 395] width 18 height 18
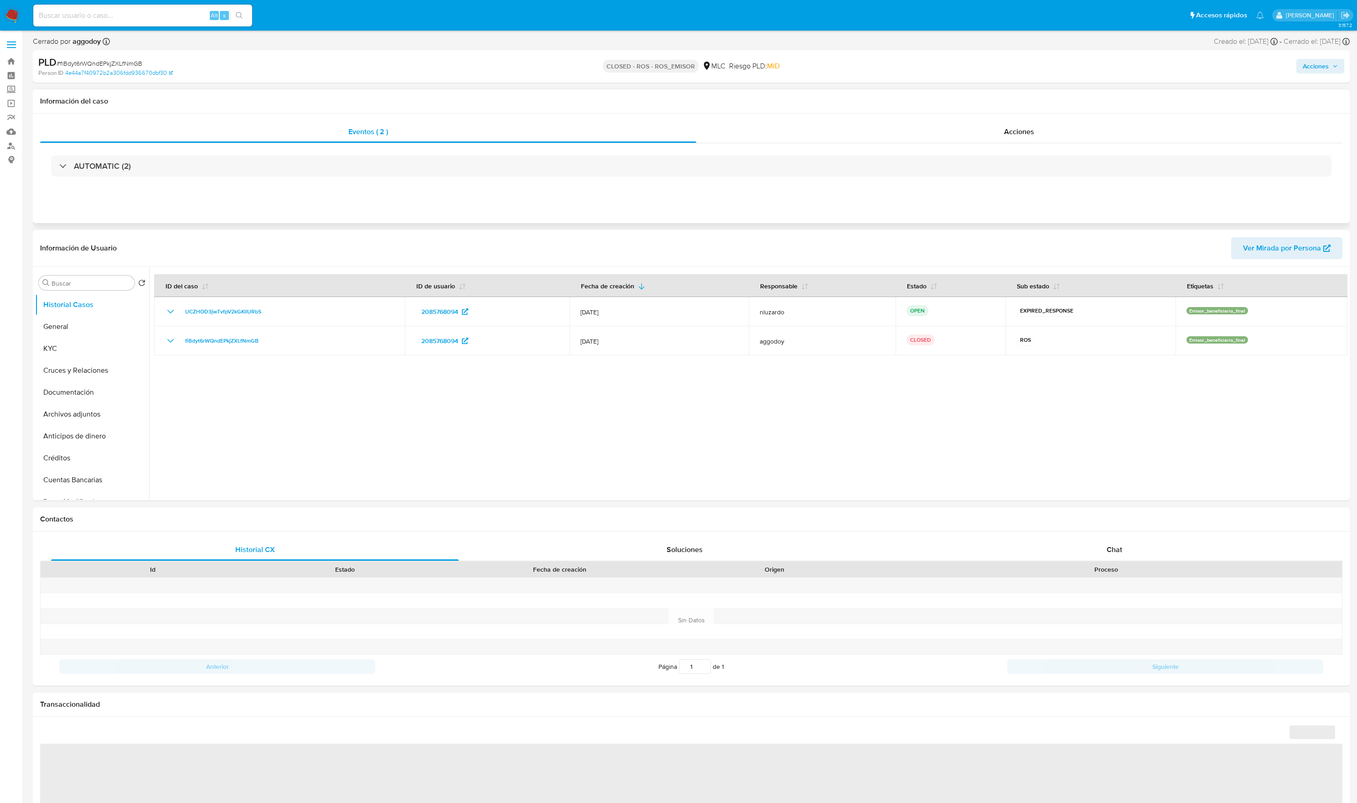
select select "10"
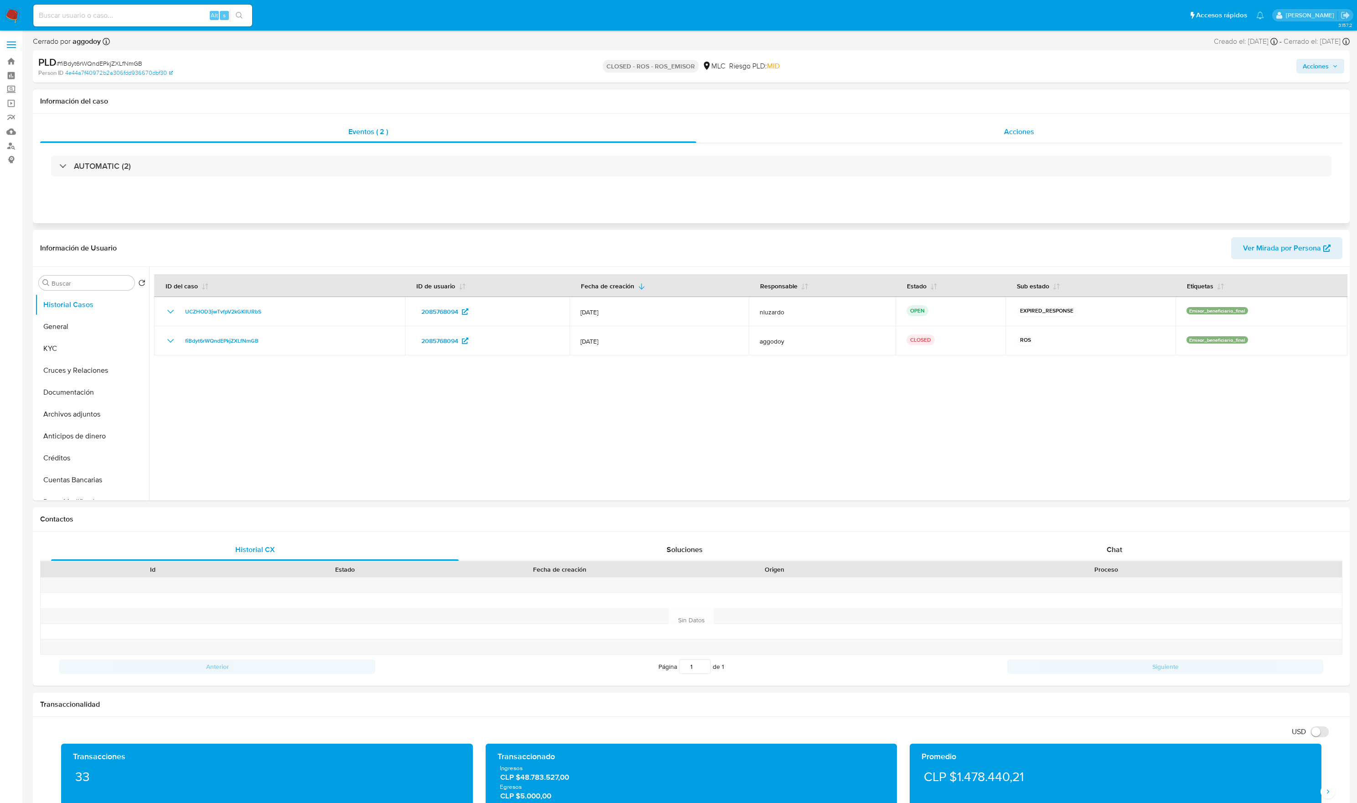
click at [1007, 136] on span "Acciones" at bounding box center [1019, 131] width 30 height 10
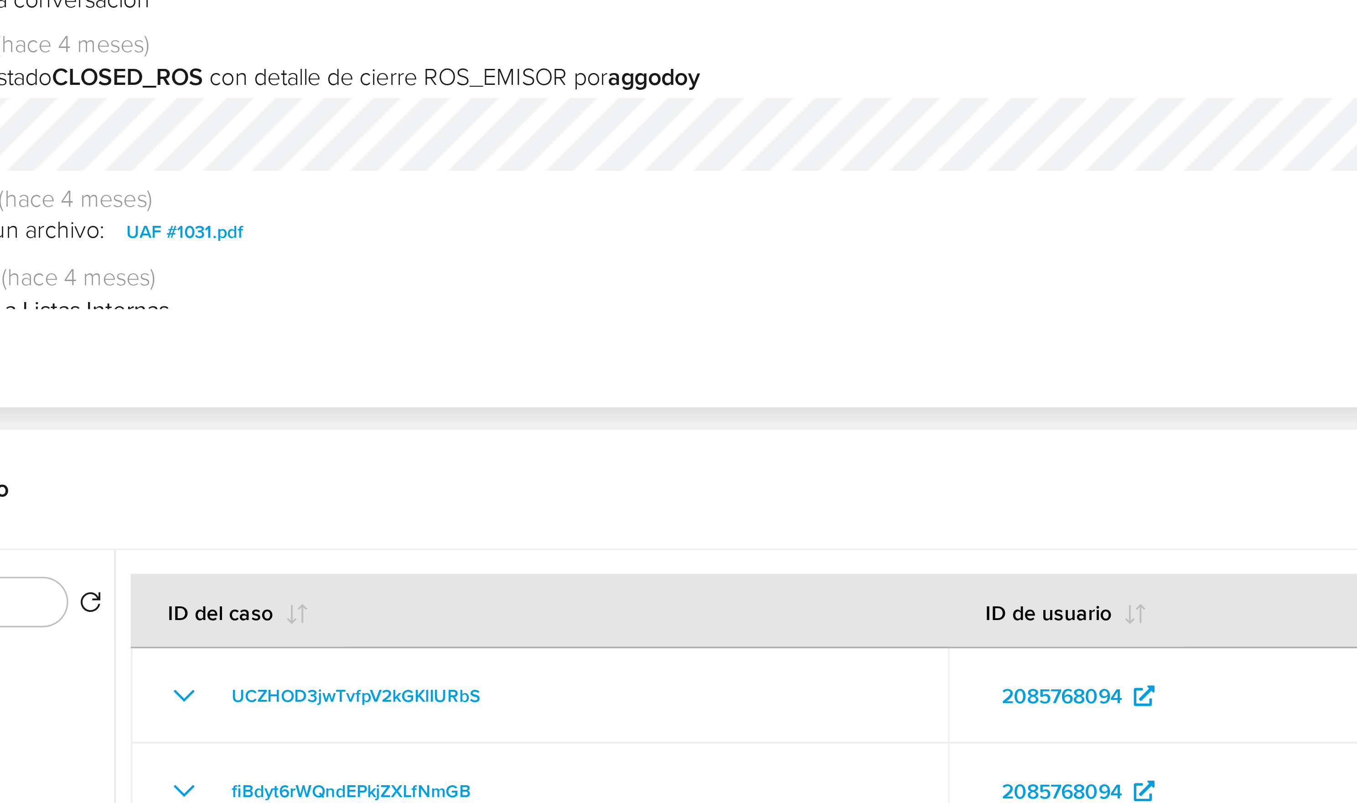
click at [166, 241] on span "UAF #1031.pdf" at bounding box center [171, 236] width 36 height 11
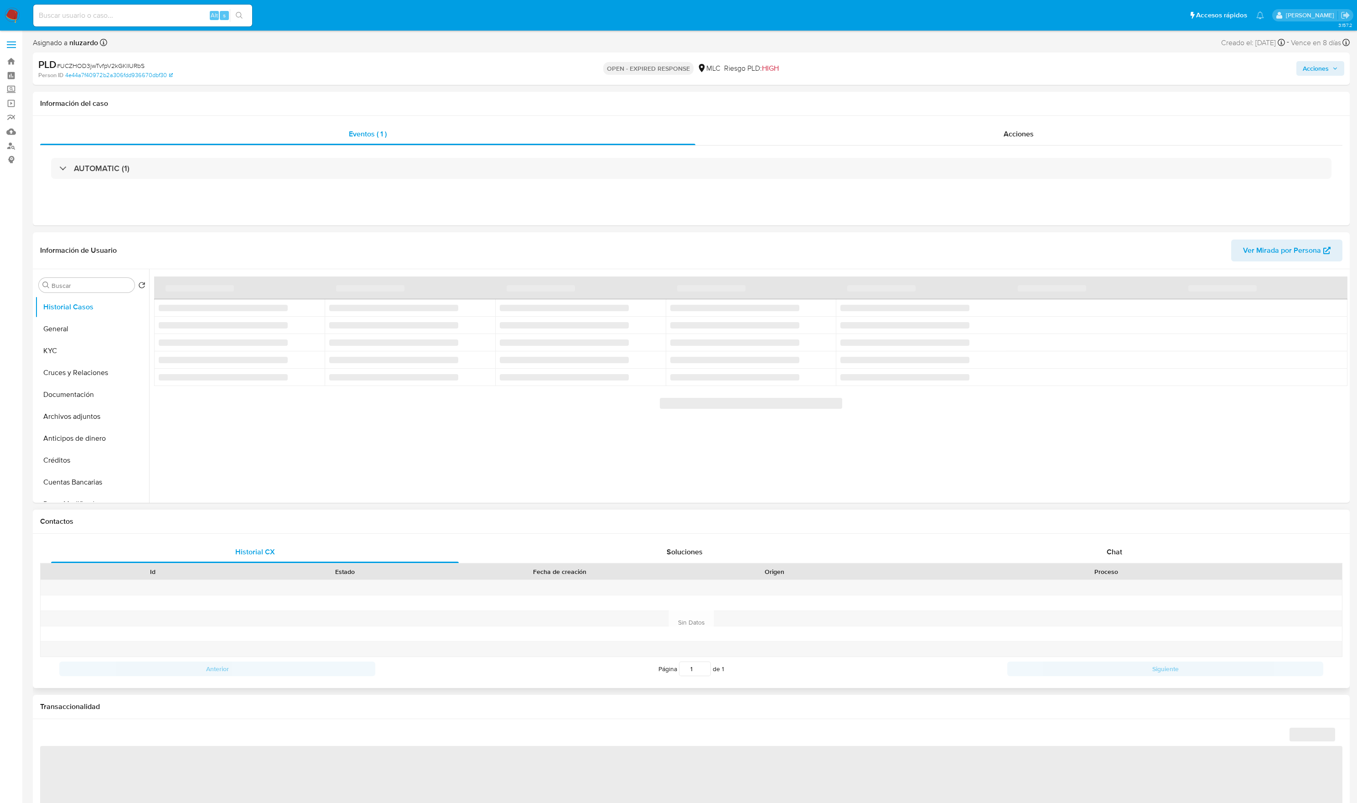
select select "10"
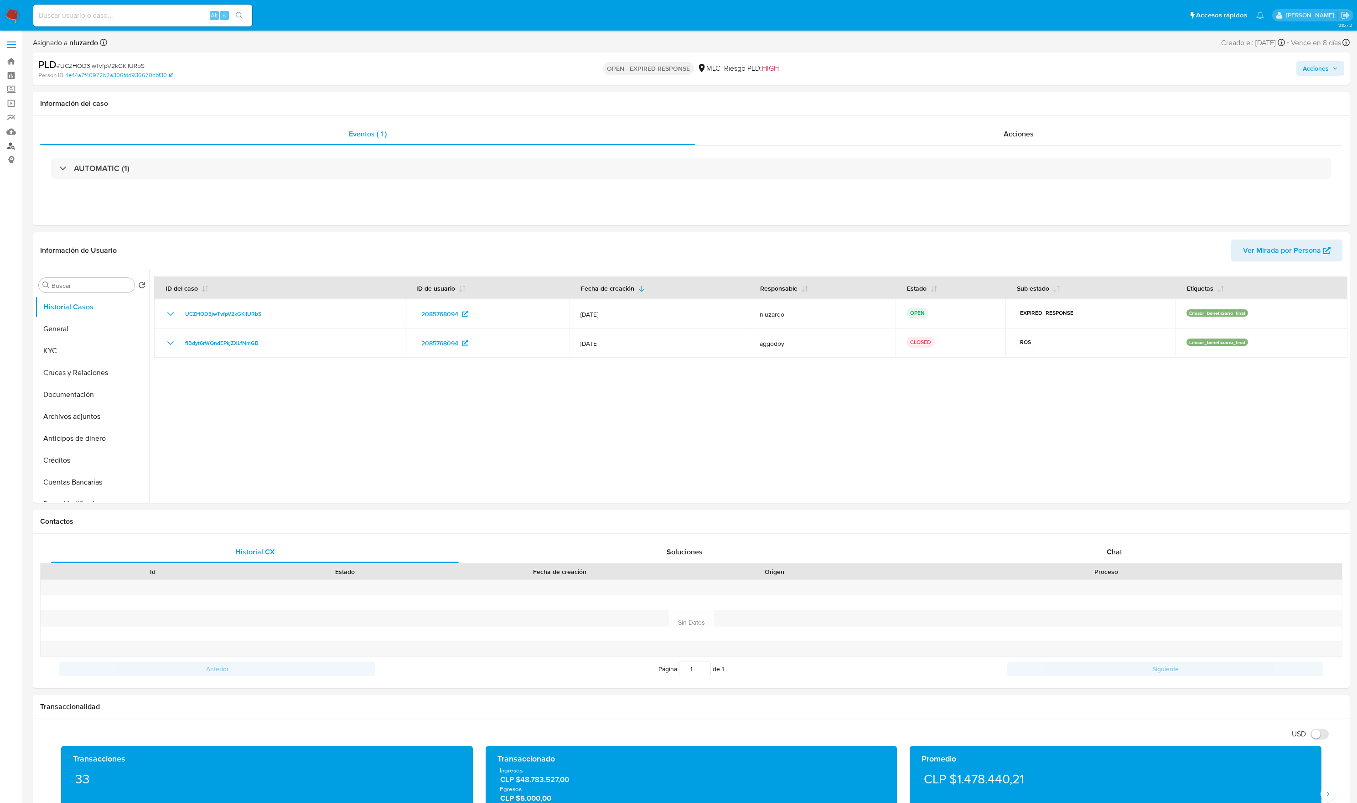
click at [5, 151] on link "Buscador de personas" at bounding box center [54, 146] width 109 height 14
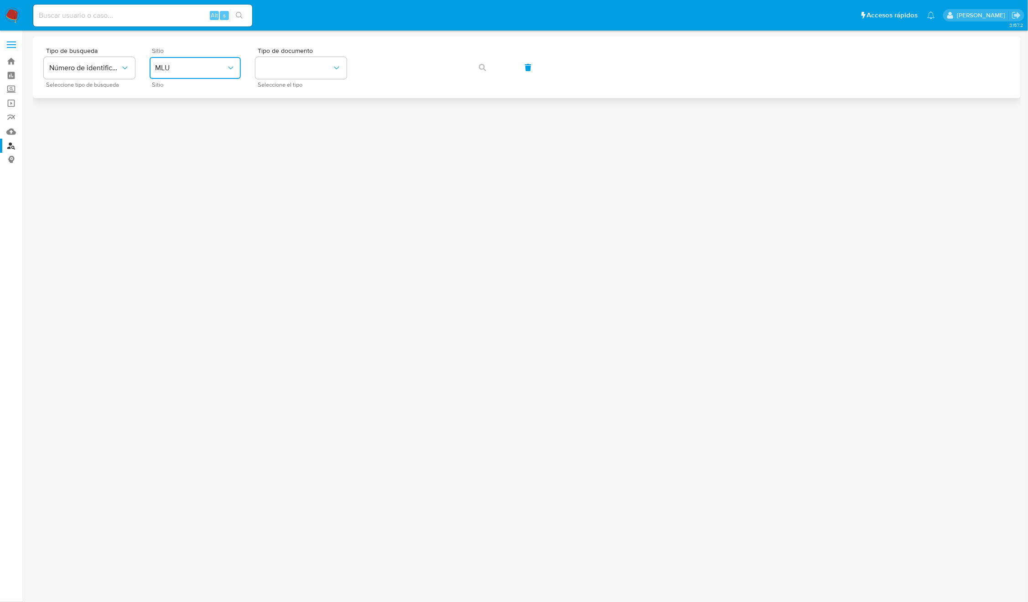
click at [228, 69] on icon "site_id" at bounding box center [230, 67] width 9 height 9
click at [178, 225] on div "MLC" at bounding box center [192, 224] width 75 height 22
click at [311, 64] on button "identificationType" at bounding box center [300, 68] width 91 height 22
click at [313, 92] on div "RUT RUT" at bounding box center [298, 97] width 75 height 31
click at [476, 66] on button "button" at bounding box center [482, 68] width 31 height 22
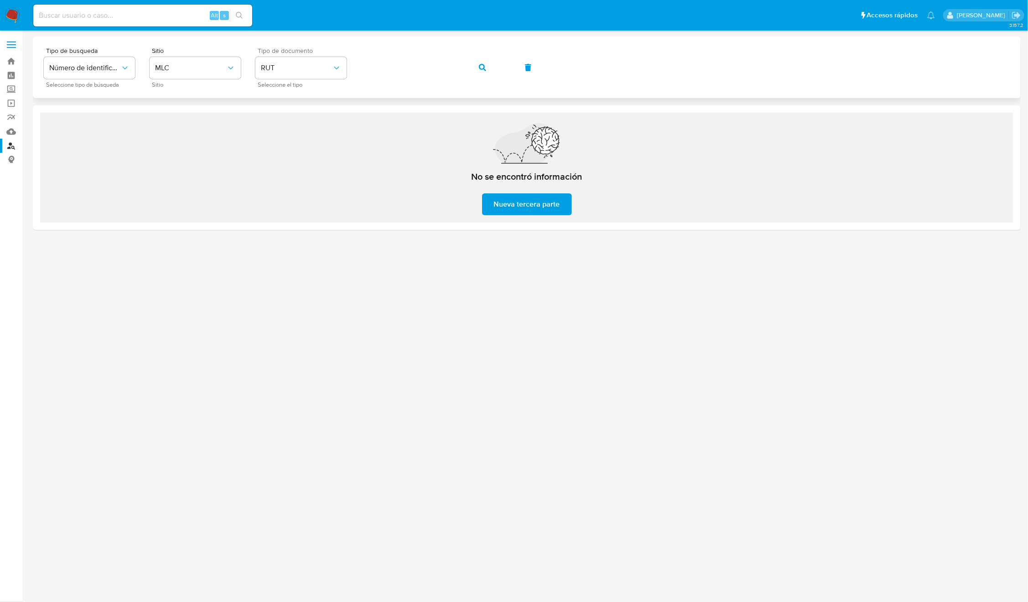
click at [479, 66] on icon "button" at bounding box center [482, 67] width 7 height 7
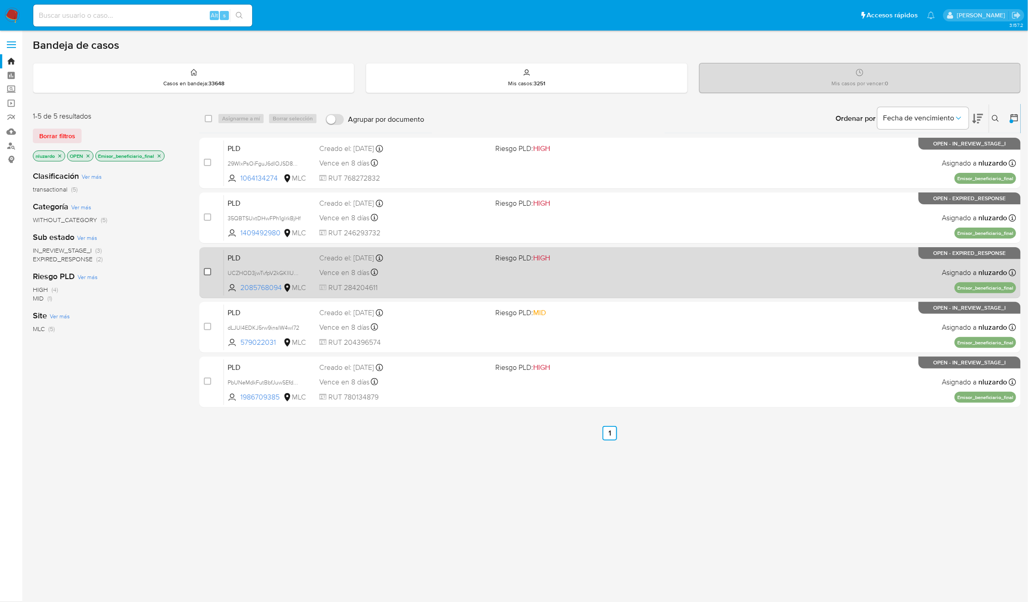
click at [206, 270] on input "checkbox" at bounding box center [207, 271] width 7 height 7
checkbox input "true"
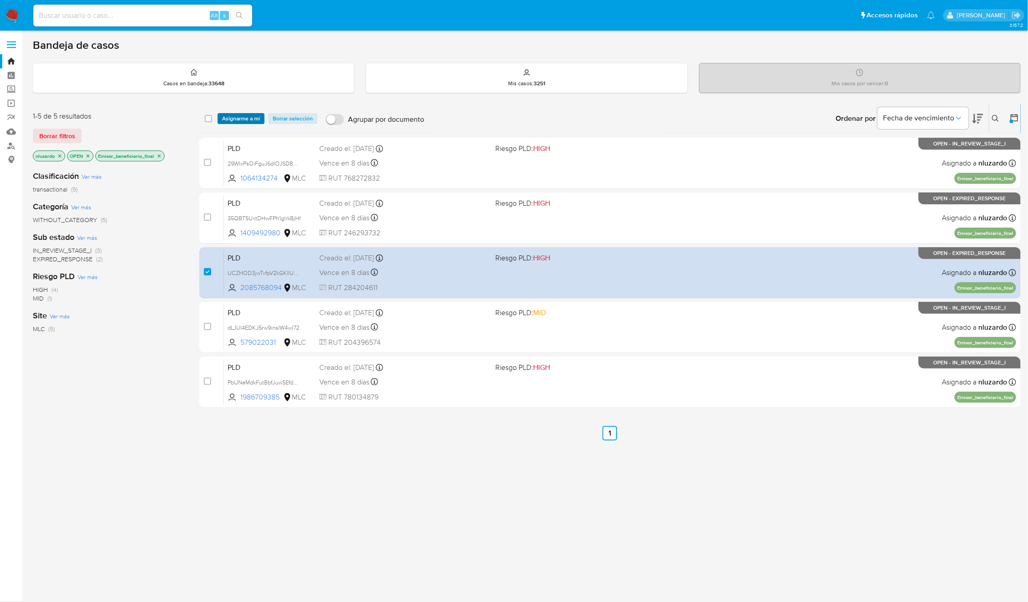
click at [257, 118] on span "Asignarme a mí" at bounding box center [241, 118] width 38 height 9
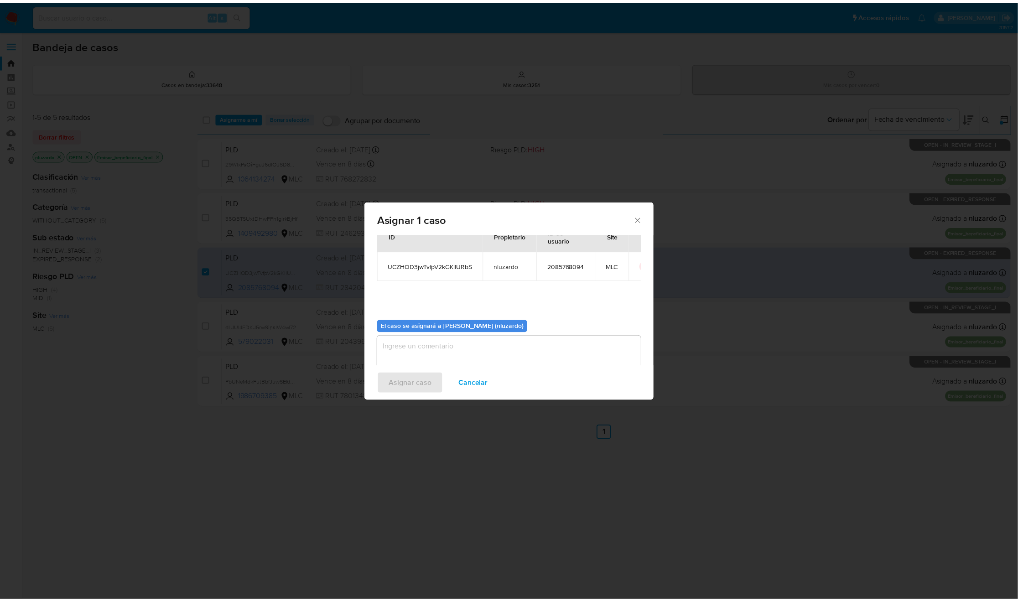
scroll to position [47, 0]
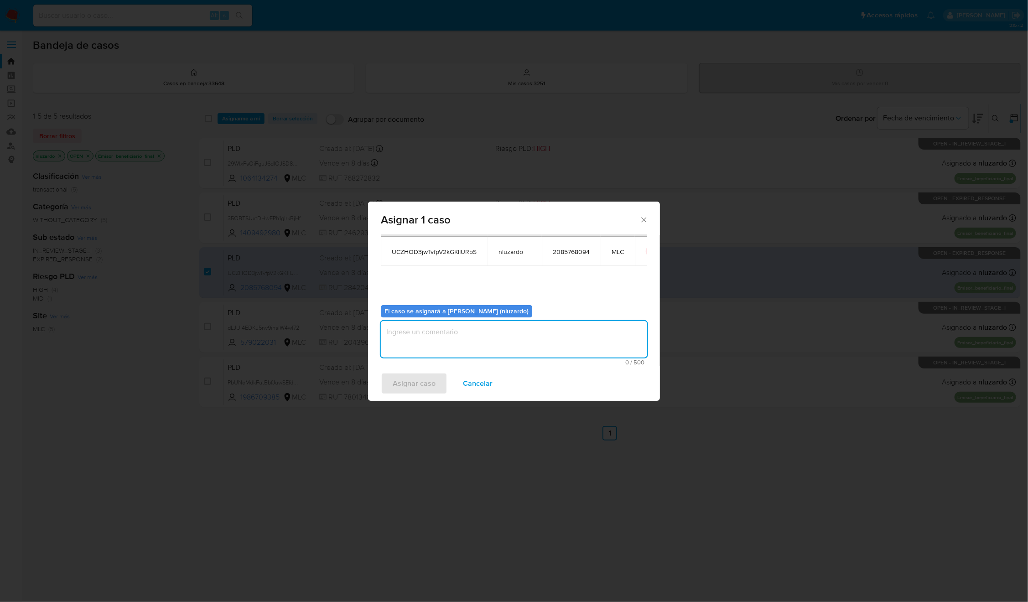
click at [457, 344] on textarea "assign-modal" at bounding box center [514, 339] width 266 height 36
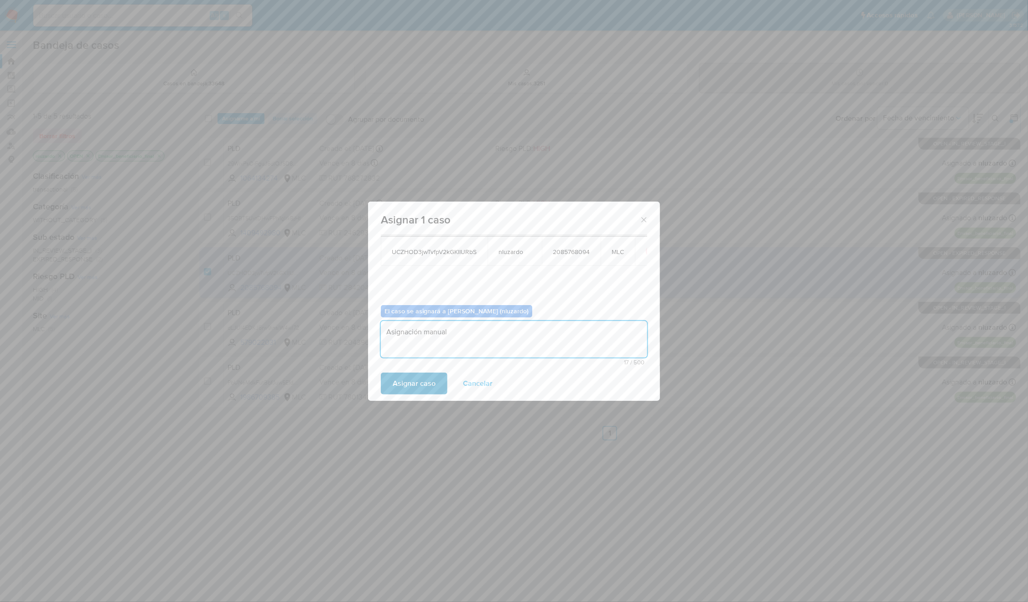
type textarea "Asignación manual"
click at [438, 373] on button "Asignar caso" at bounding box center [414, 384] width 67 height 22
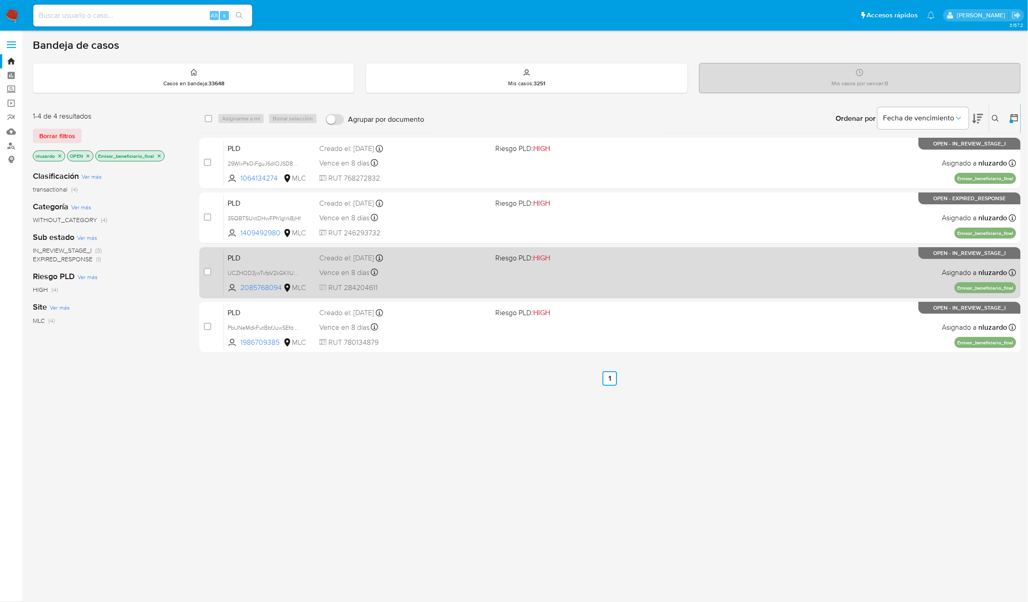
click at [493, 256] on div "PLD UCZHOD3jwTvfpV2kGKlIURbS 2085768094 MLC Riesgo PLD: HIGH Creado el: 12/06/2…" at bounding box center [620, 272] width 792 height 46
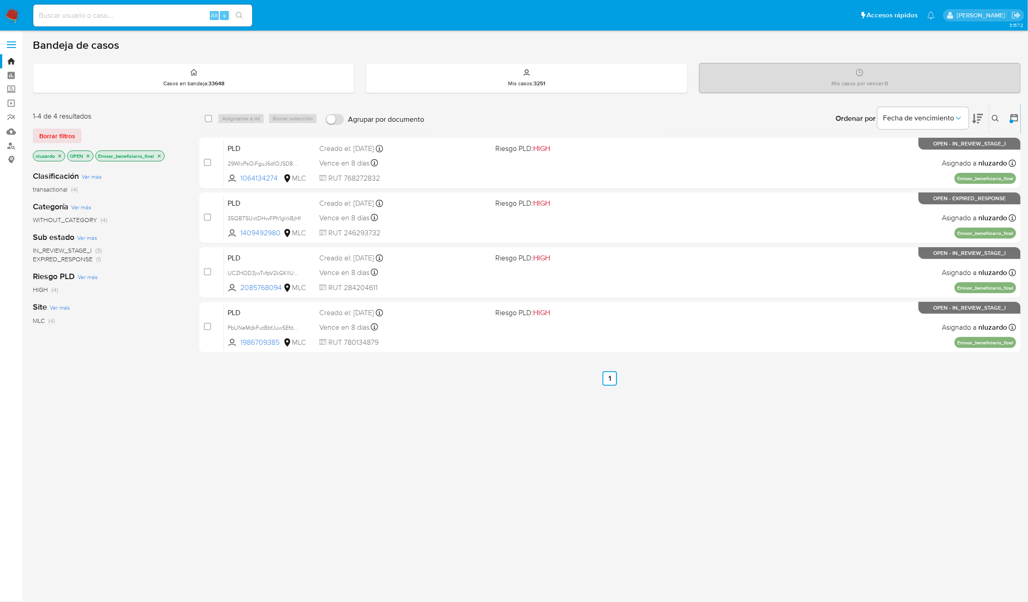
click at [159, 155] on icon "close-filter" at bounding box center [158, 155] width 5 height 5
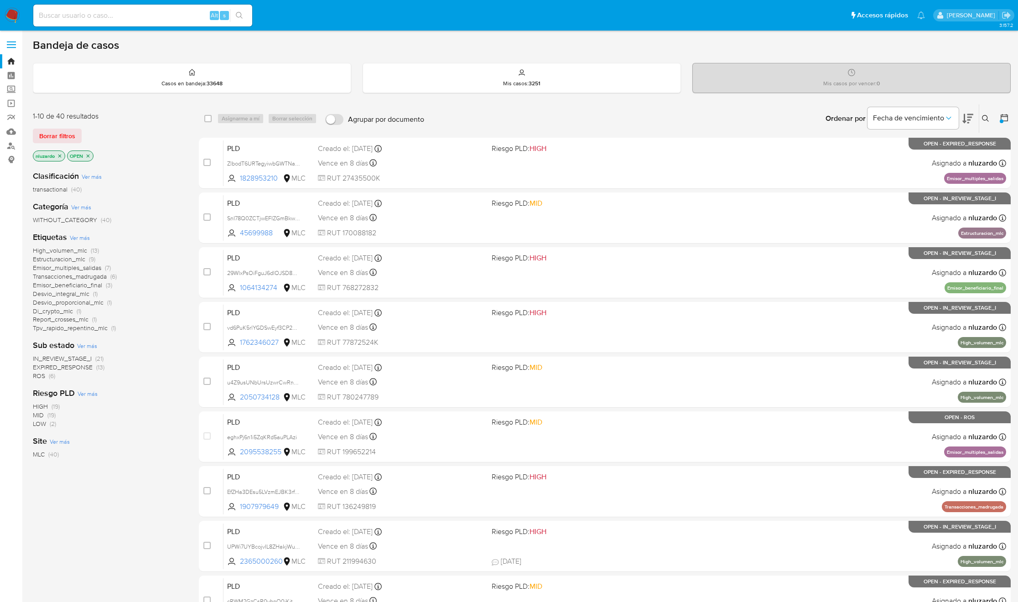
click at [1001, 118] on icon at bounding box center [1004, 117] width 7 height 7
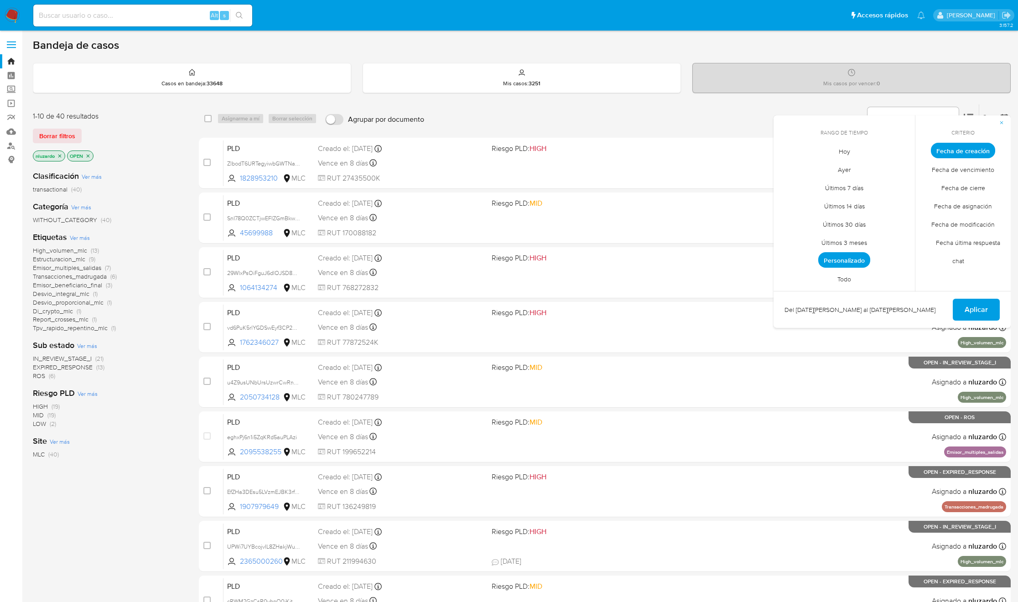
click at [847, 259] on span "Personalizado" at bounding box center [844, 260] width 52 height 16
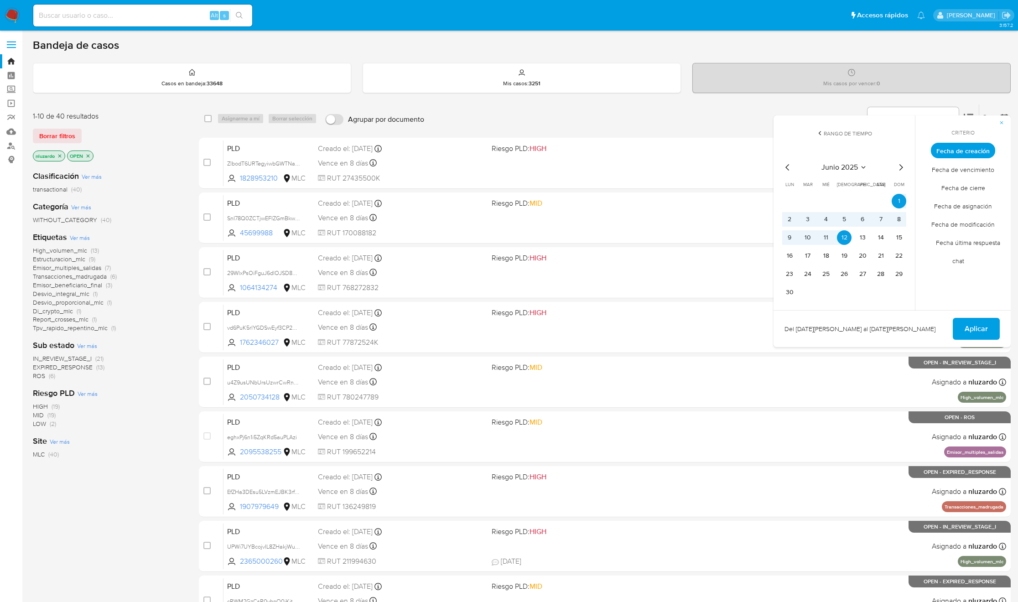
click at [979, 334] on span "Aplicar" at bounding box center [976, 329] width 23 height 20
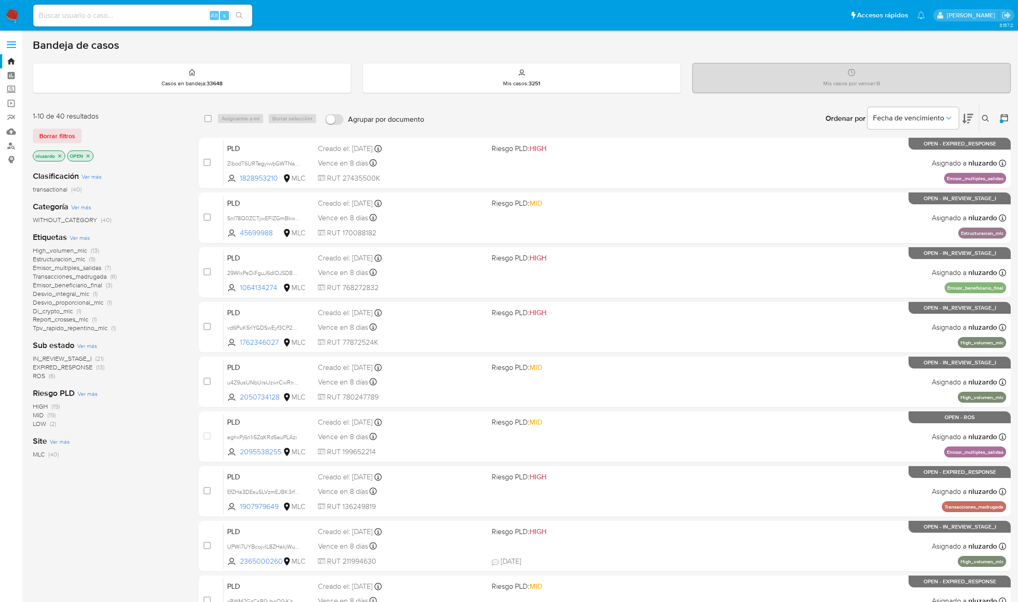
click at [966, 126] on button at bounding box center [967, 118] width 11 height 28
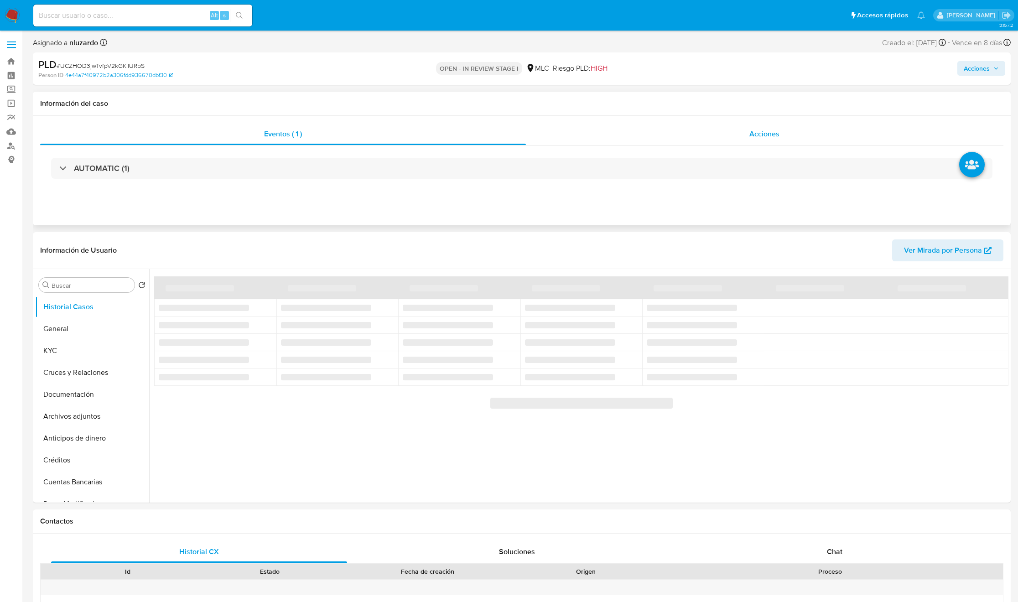
click at [685, 137] on span "Acciones" at bounding box center [764, 134] width 30 height 10
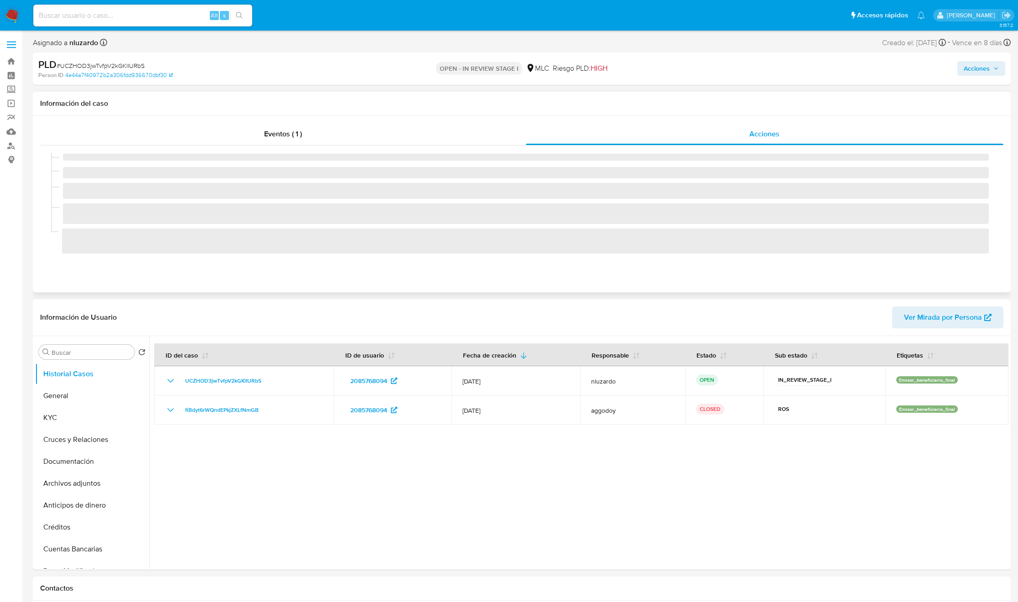
select select "10"
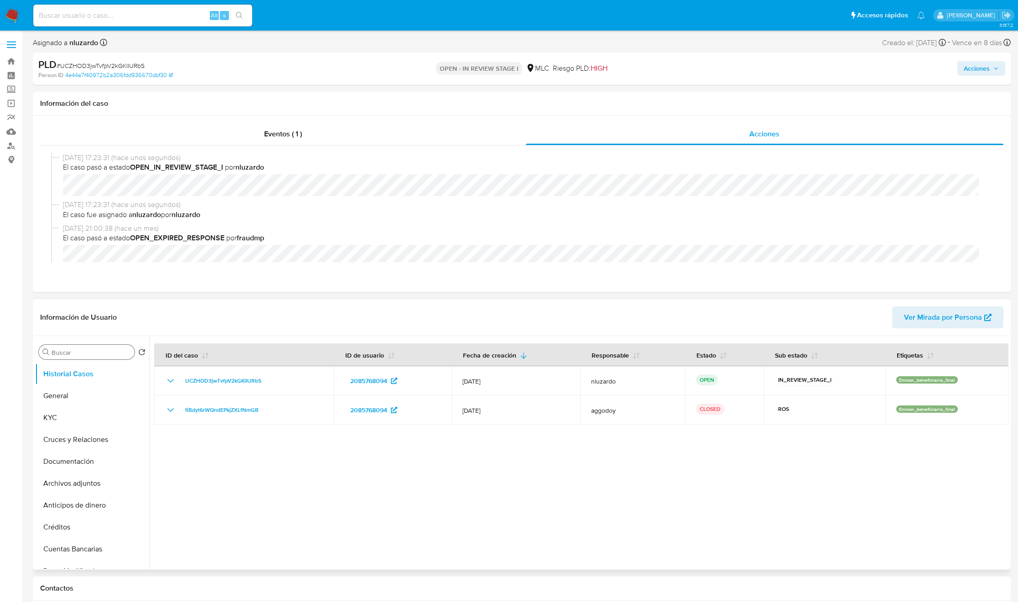
click at [74, 356] on input "Buscar" at bounding box center [91, 352] width 79 height 8
type input "ad"
click at [83, 401] on button "Archivos adjuntos" at bounding box center [88, 396] width 107 height 22
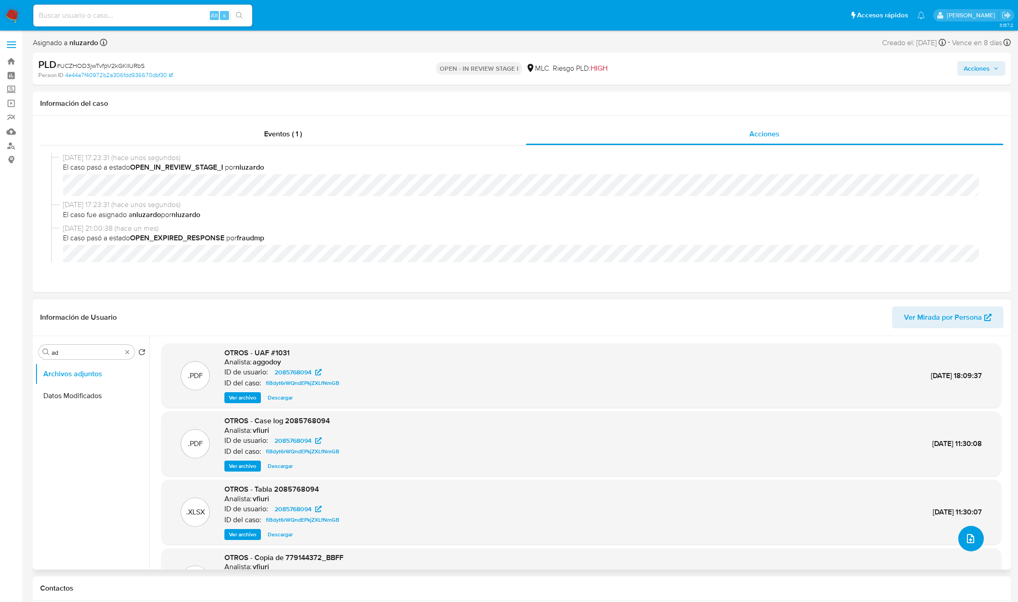
click at [685, 401] on button "upload-file" at bounding box center [971, 539] width 26 height 26
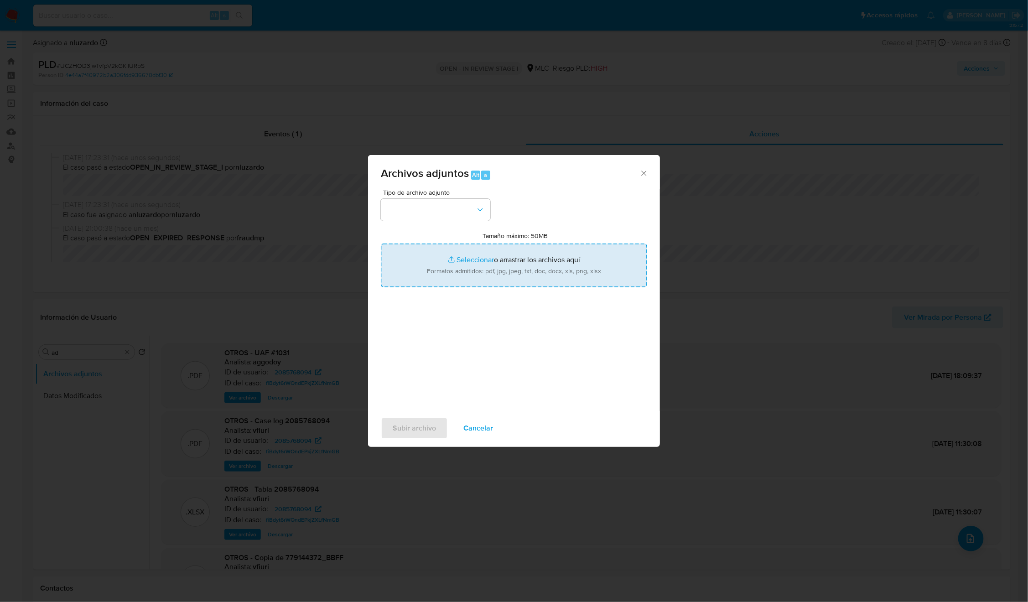
type input "C:\fakepath\2085768094_Caselog.pdf"
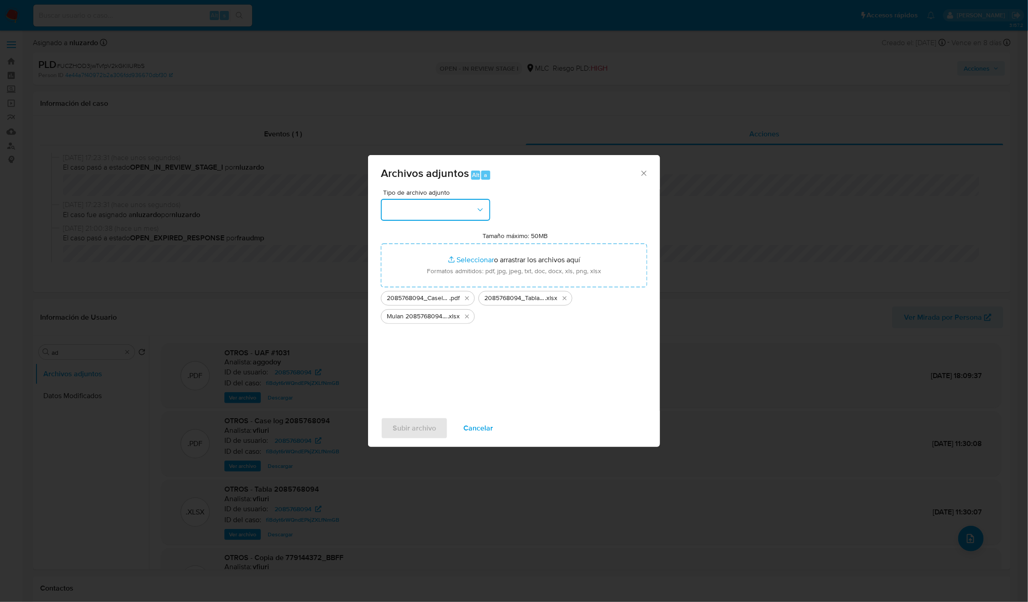
click at [471, 216] on button "button" at bounding box center [435, 210] width 109 height 22
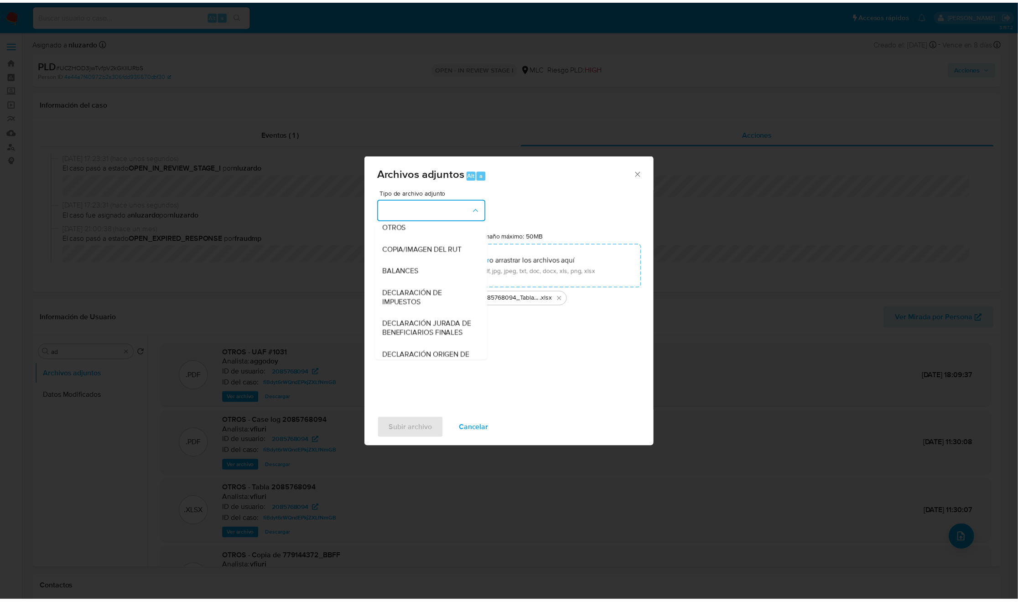
scroll to position [105, 0]
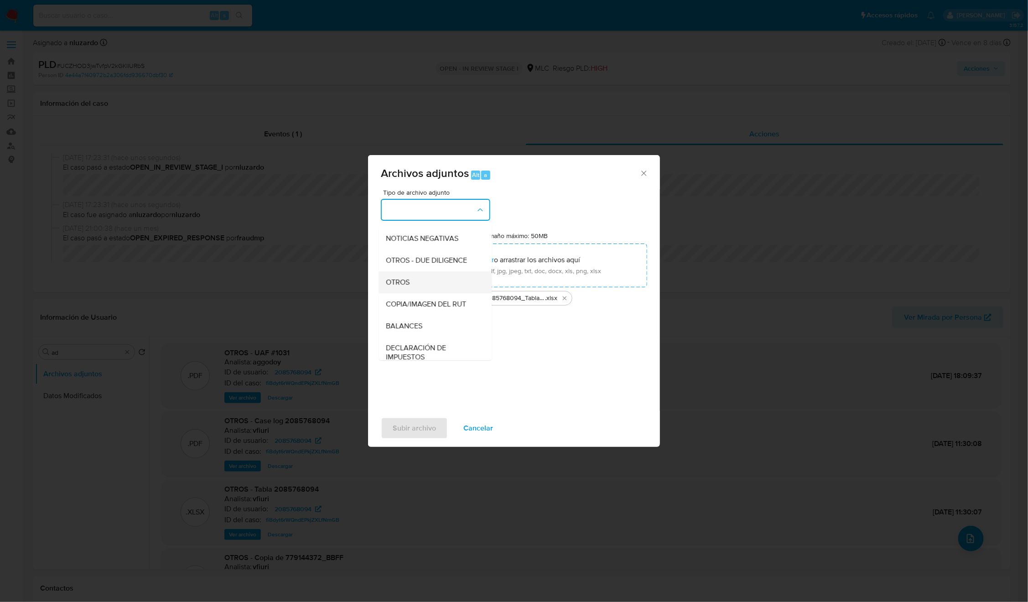
click at [410, 287] on span "OTROS" at bounding box center [398, 282] width 24 height 9
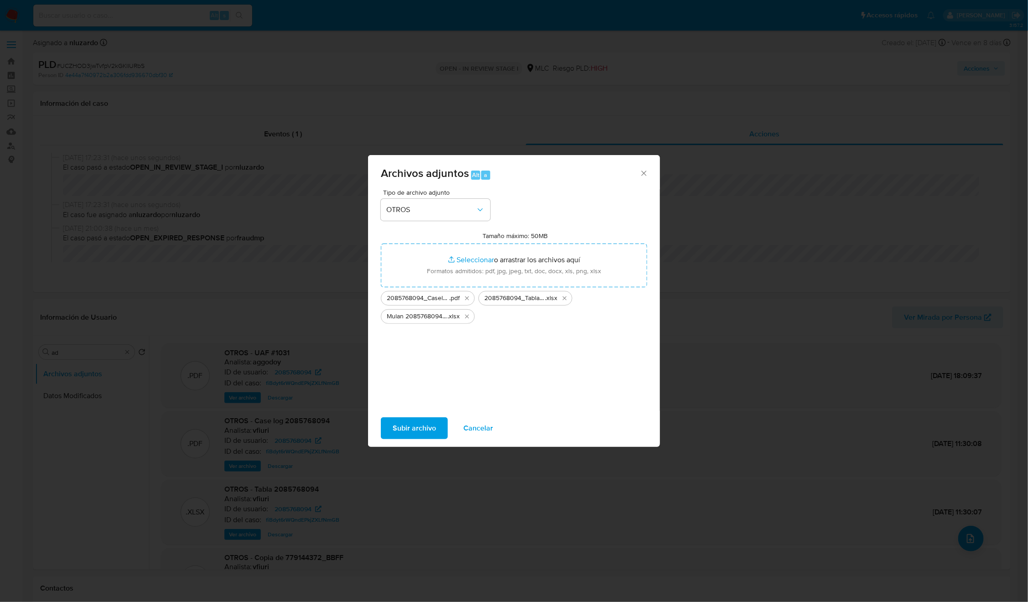
click at [429, 401] on span "Subir archivo" at bounding box center [414, 428] width 43 height 20
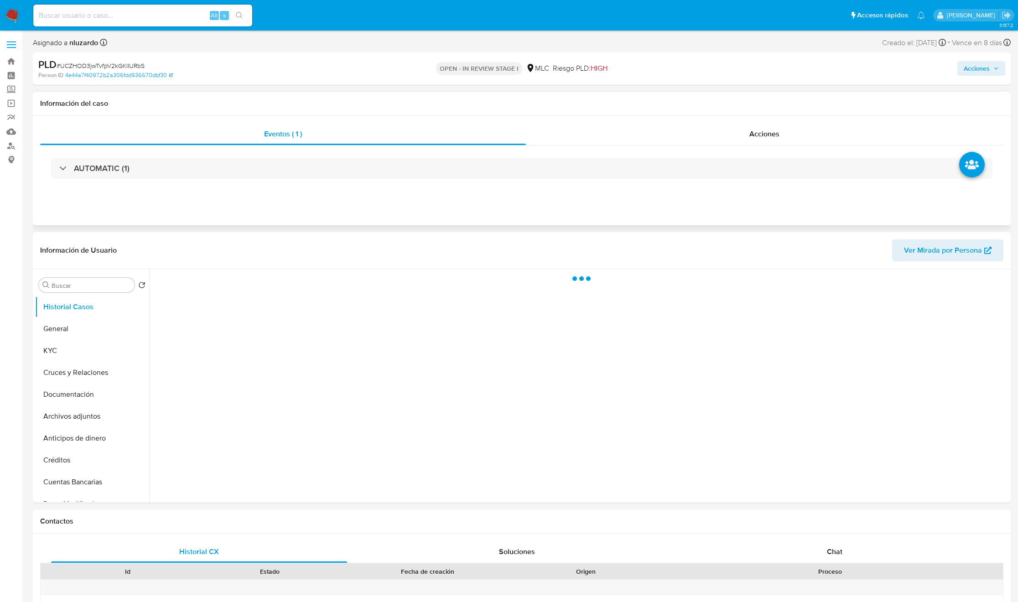
click at [745, 114] on div "Información del caso" at bounding box center [522, 104] width 978 height 24
click at [743, 120] on div "Eventos ( 1 ) Acciones AUTOMATIC (1)" at bounding box center [522, 170] width 978 height 109
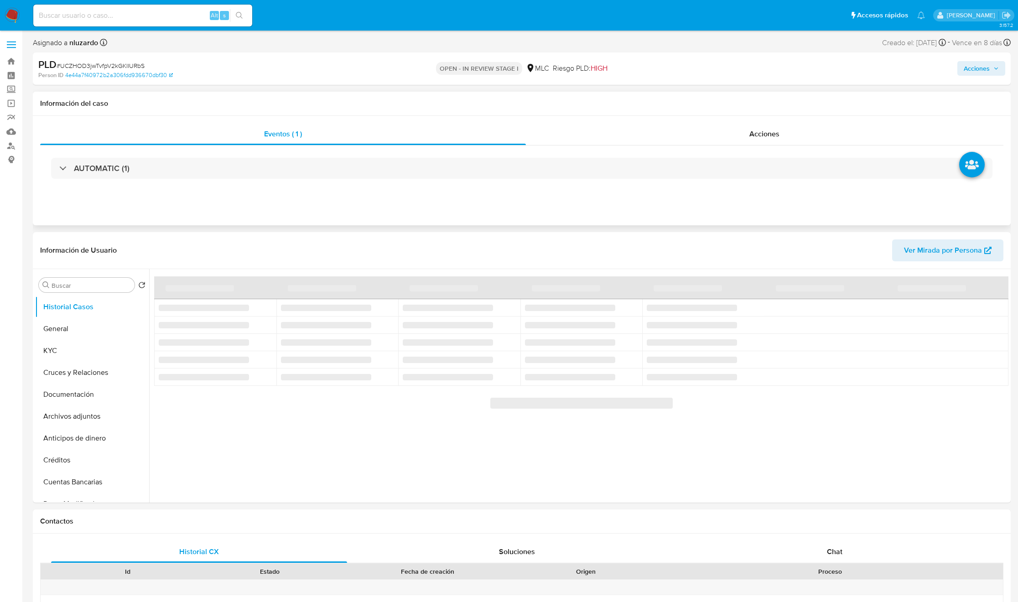
select select "10"
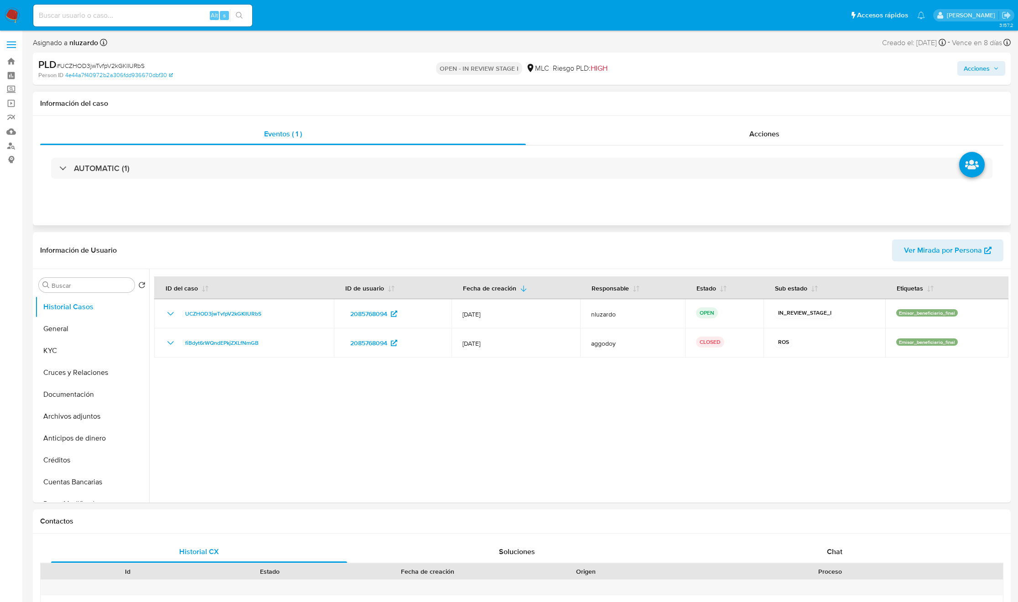
click at [749, 146] on div "AUTOMATIC (1)" at bounding box center [521, 168] width 963 height 46
click at [753, 135] on span "Acciones" at bounding box center [764, 134] width 30 height 10
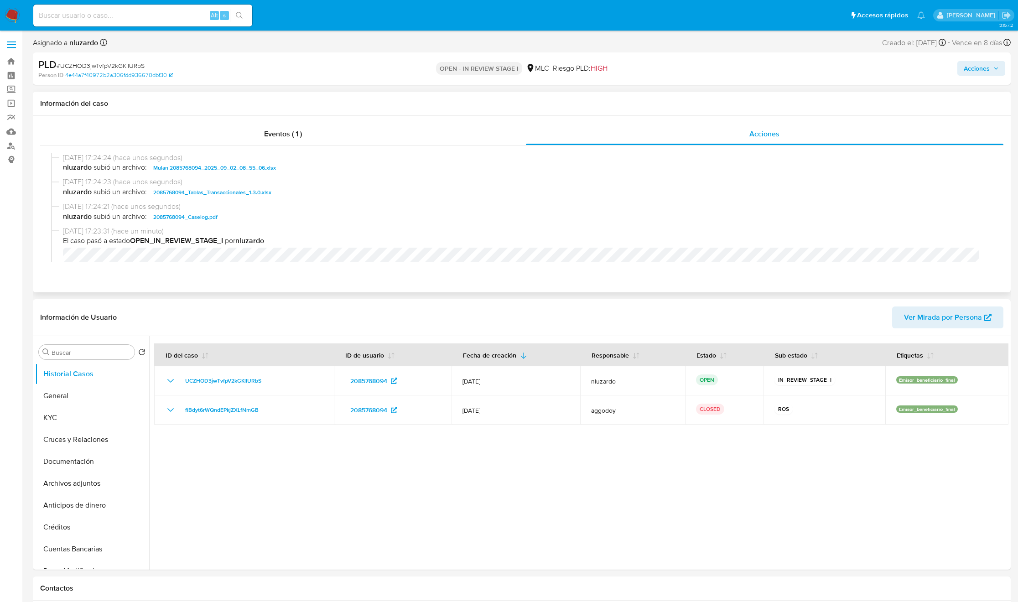
click at [229, 226] on span "[DATE] 17:23:31 (hace un minuto)" at bounding box center [526, 231] width 926 height 10
click at [231, 223] on div "[DATE] 17:24:21 (hace unos segundos) nluzardo subió un archivo: 2085768094_Case…" at bounding box center [521, 214] width 941 height 25
copy span "2085768094_Caselog.pdf"
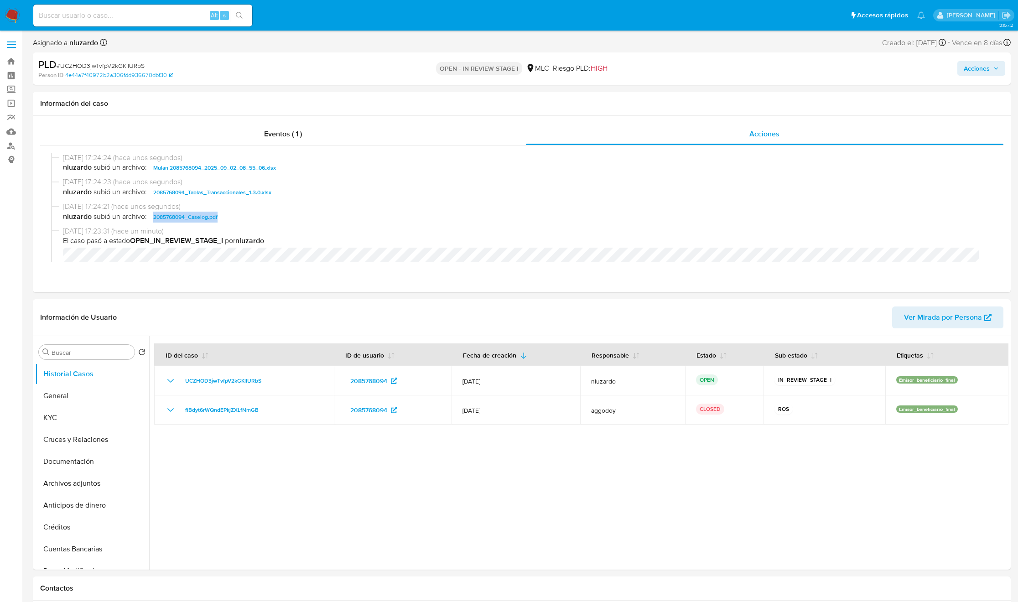
click at [971, 70] on span "Acciones" at bounding box center [977, 68] width 26 height 15
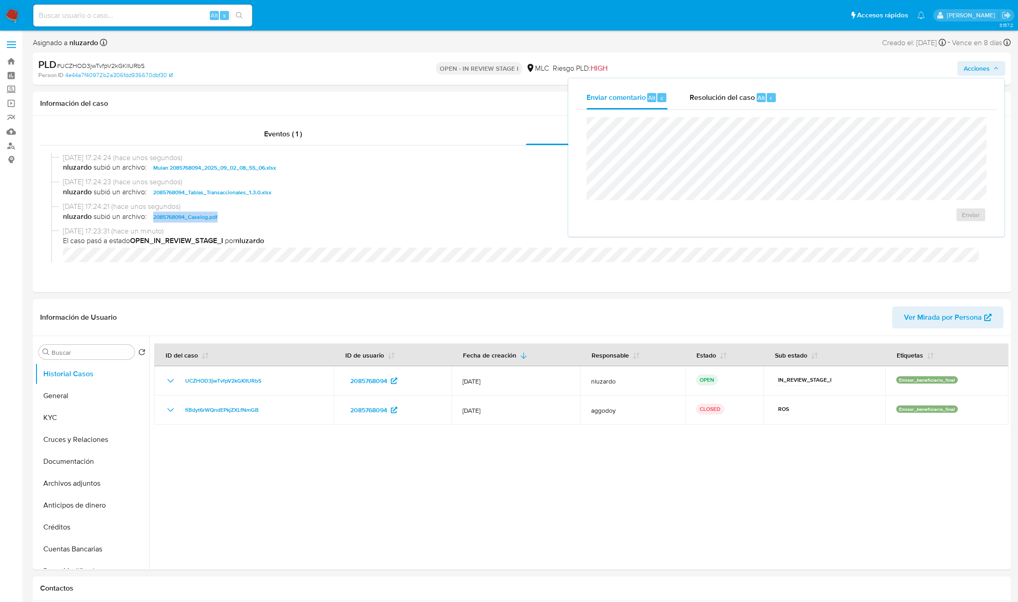
drag, startPoint x: 750, startPoint y: 91, endPoint x: 731, endPoint y: 115, distance: 31.5
click at [750, 92] on span "Resolución del caso" at bounding box center [722, 97] width 65 height 10
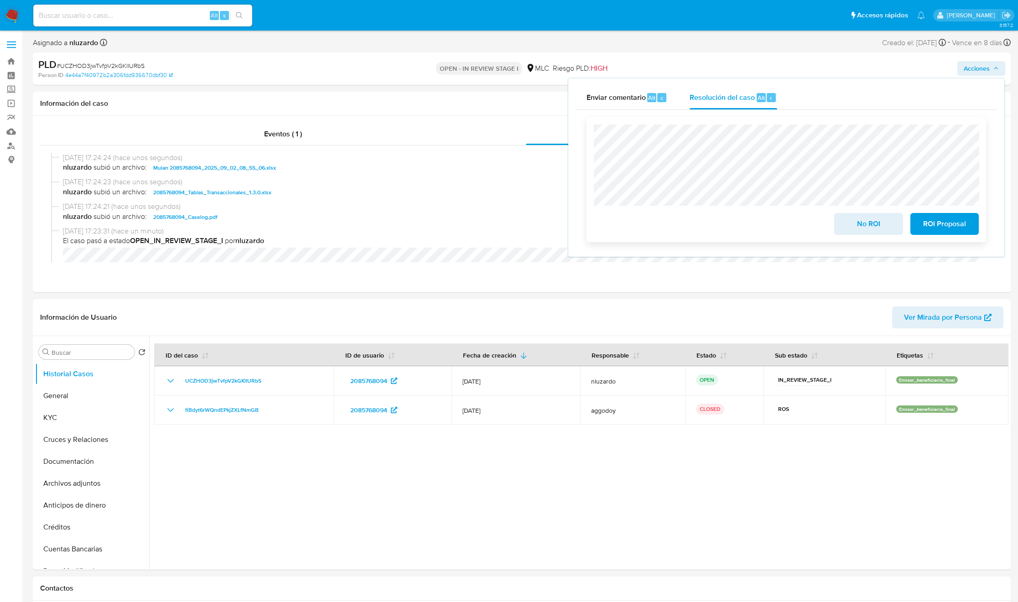
click at [953, 228] on span "ROI Proposal" at bounding box center [944, 224] width 45 height 20
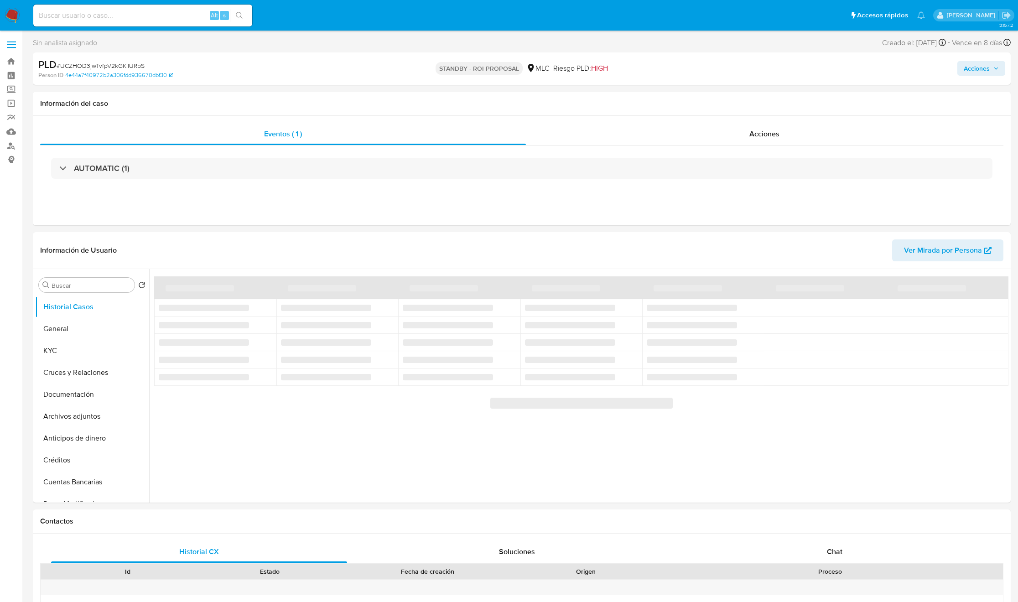
select select "10"
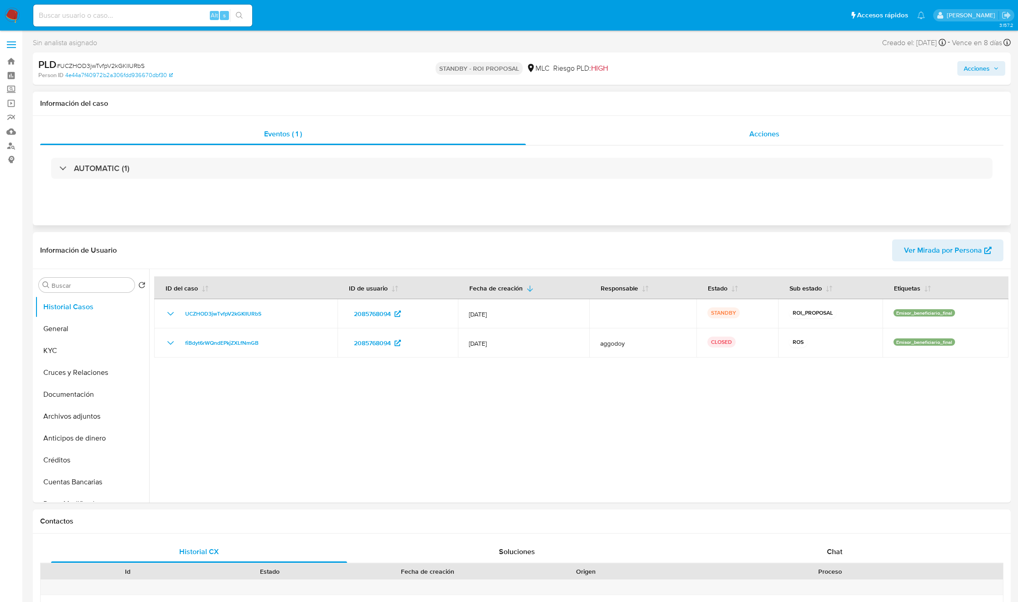
click at [739, 138] on div "Acciones" at bounding box center [765, 134] width 478 height 22
select select "10"
click at [758, 133] on span "Acciones" at bounding box center [764, 134] width 30 height 10
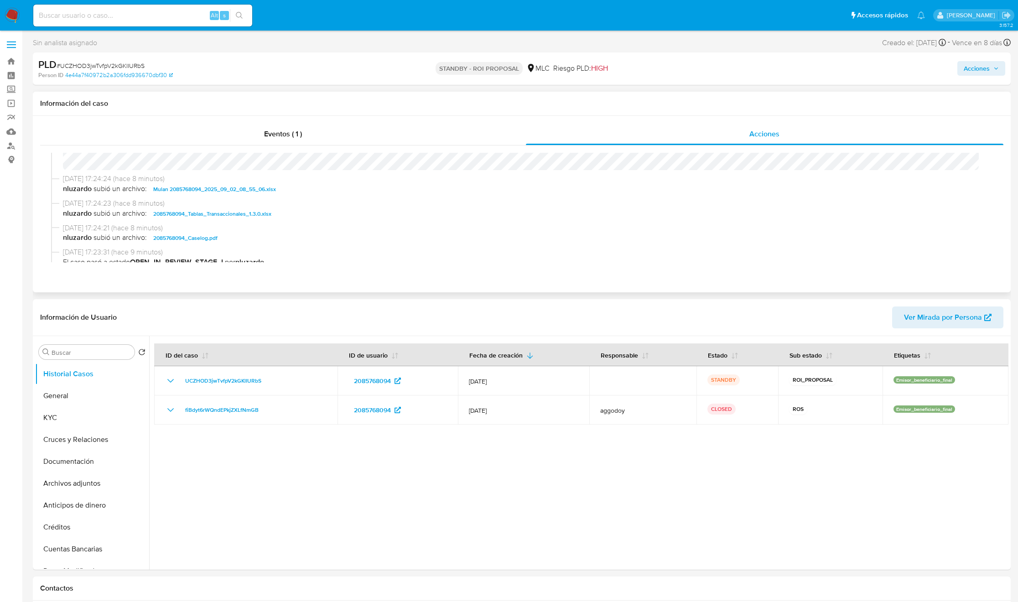
scroll to position [30, 0]
click at [98, 415] on button "KYC" at bounding box center [88, 418] width 107 height 22
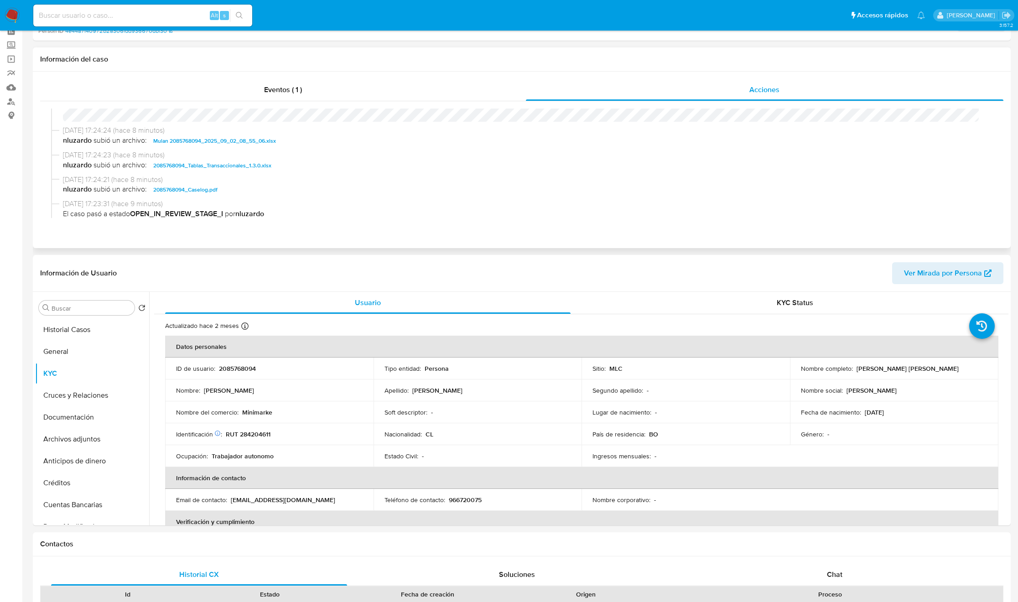
scroll to position [68, 0]
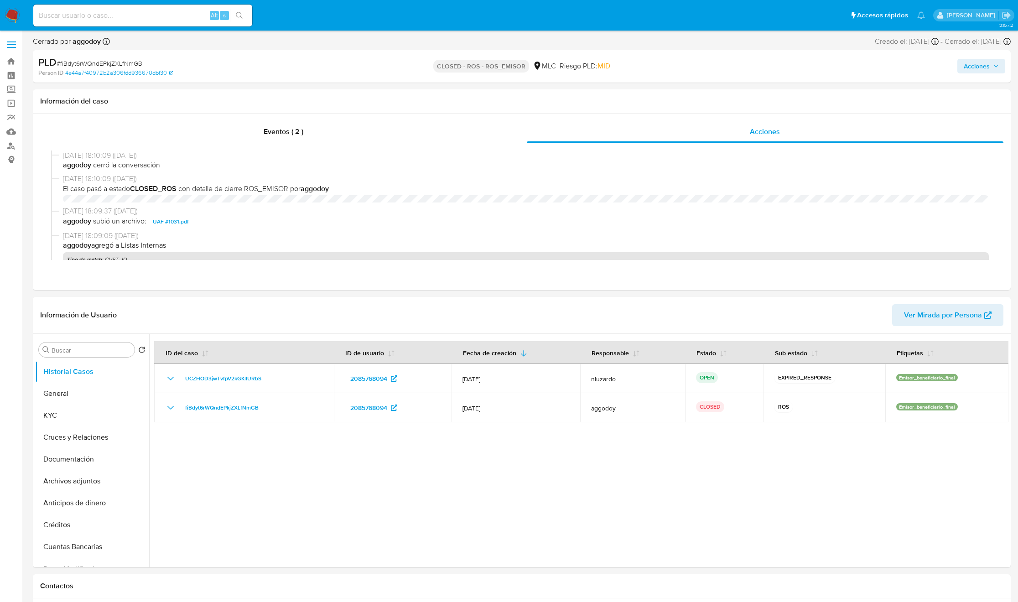
select select "10"
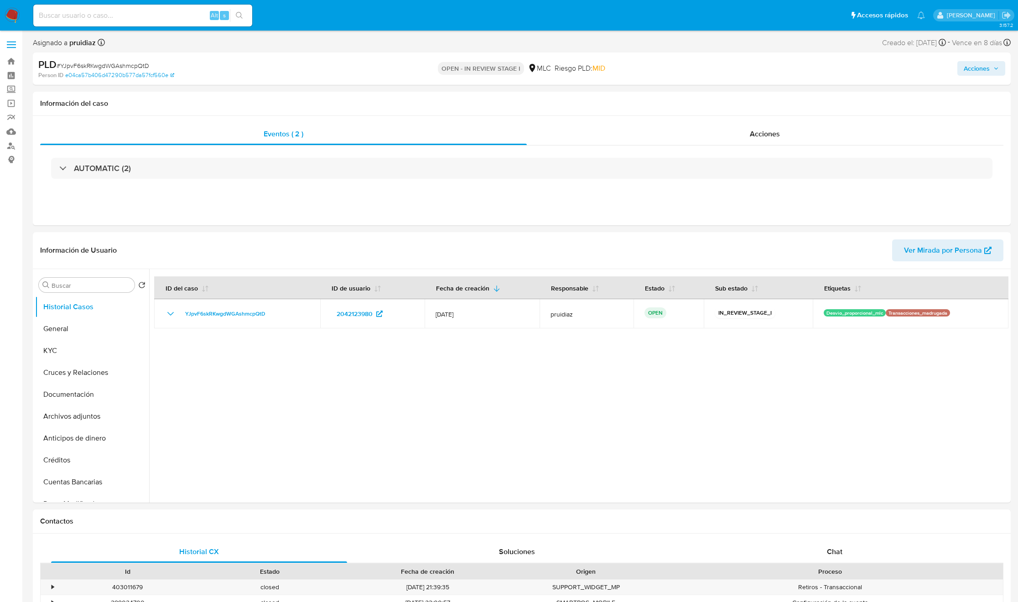
select select "10"
click at [72, 345] on button "KYC" at bounding box center [88, 351] width 107 height 22
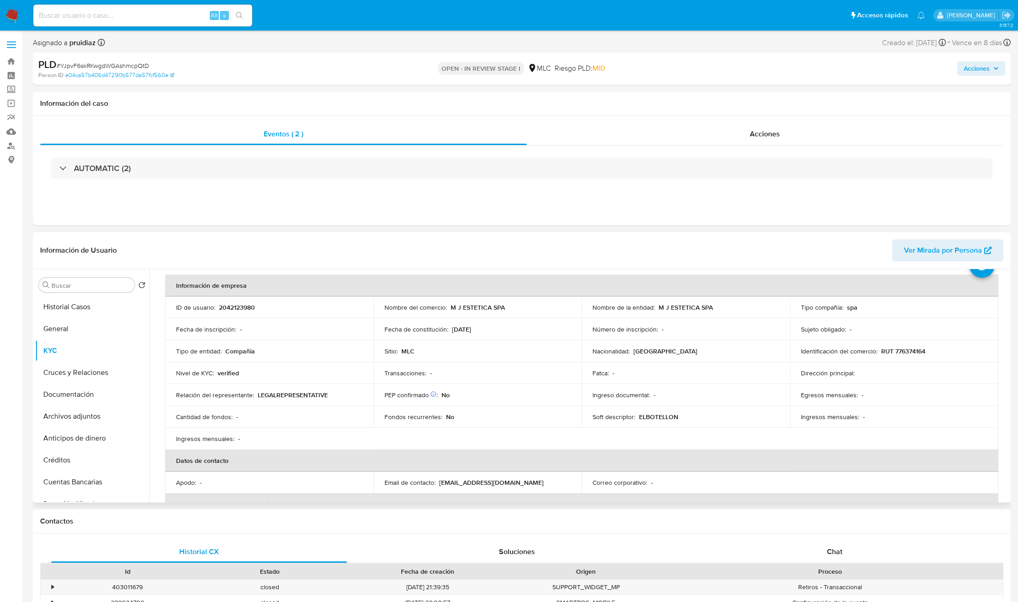
scroll to position [68, 0]
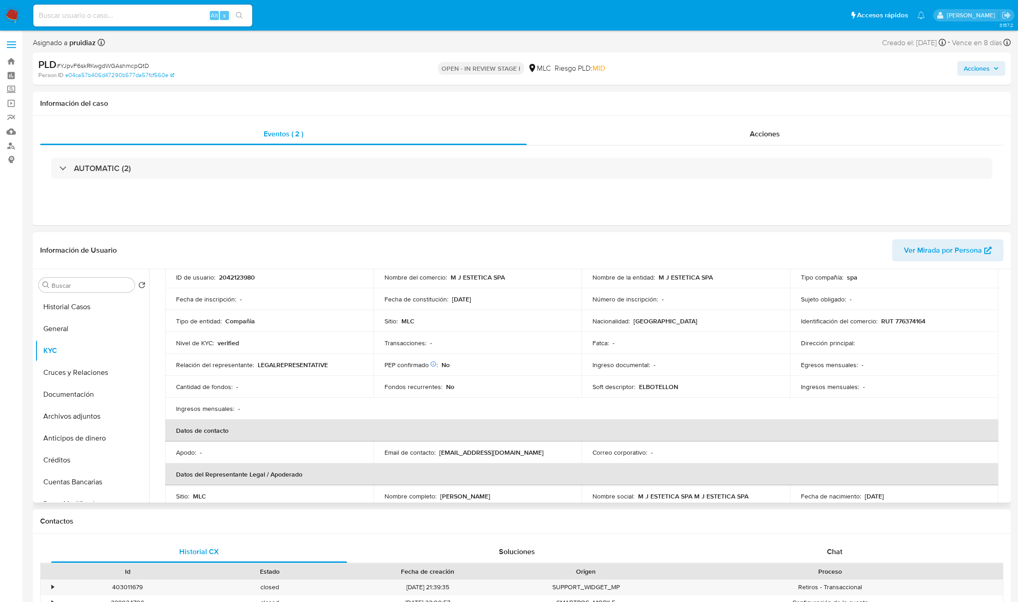
click at [657, 391] on td "Soft descriptor : ELBOTELLON" at bounding box center [685, 387] width 208 height 22
click at [655, 387] on p "ELBOTELLON" at bounding box center [658, 387] width 39 height 8
copy p "ELBOTELLON"
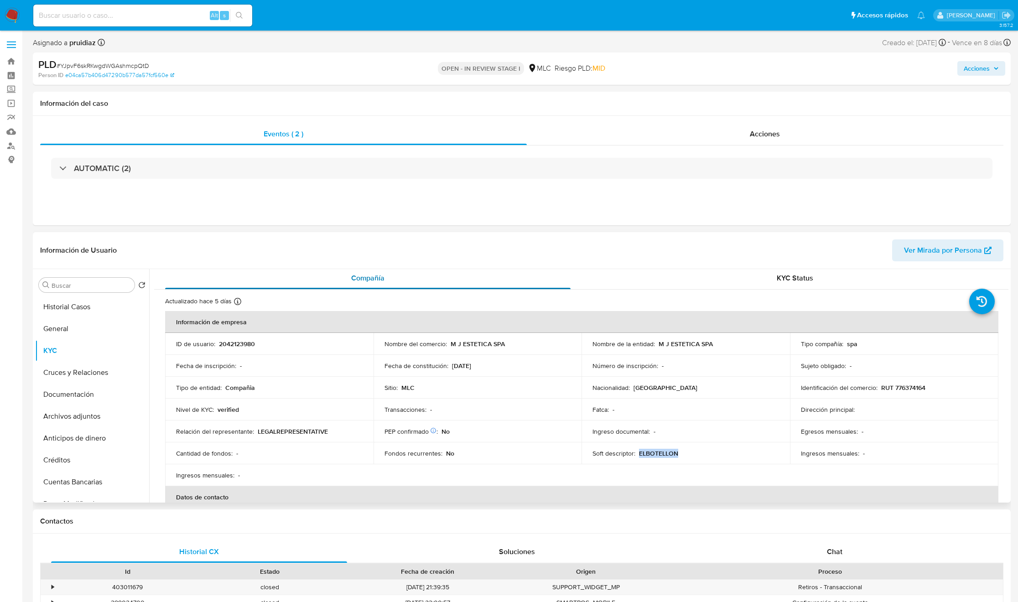
scroll to position [0, 0]
click at [81, 331] on button "General" at bounding box center [88, 329] width 107 height 22
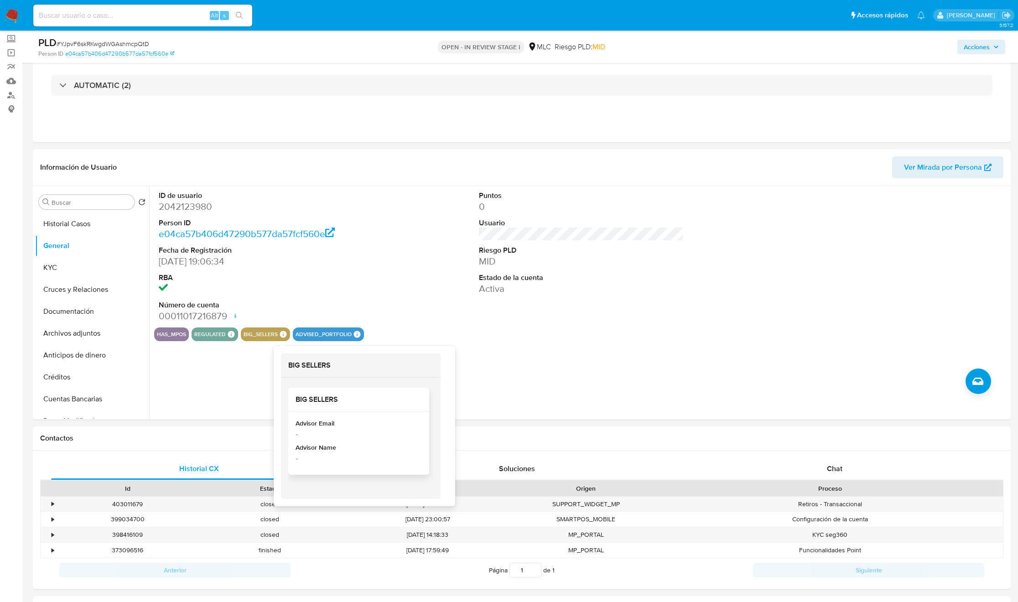
scroll to position [137, 0]
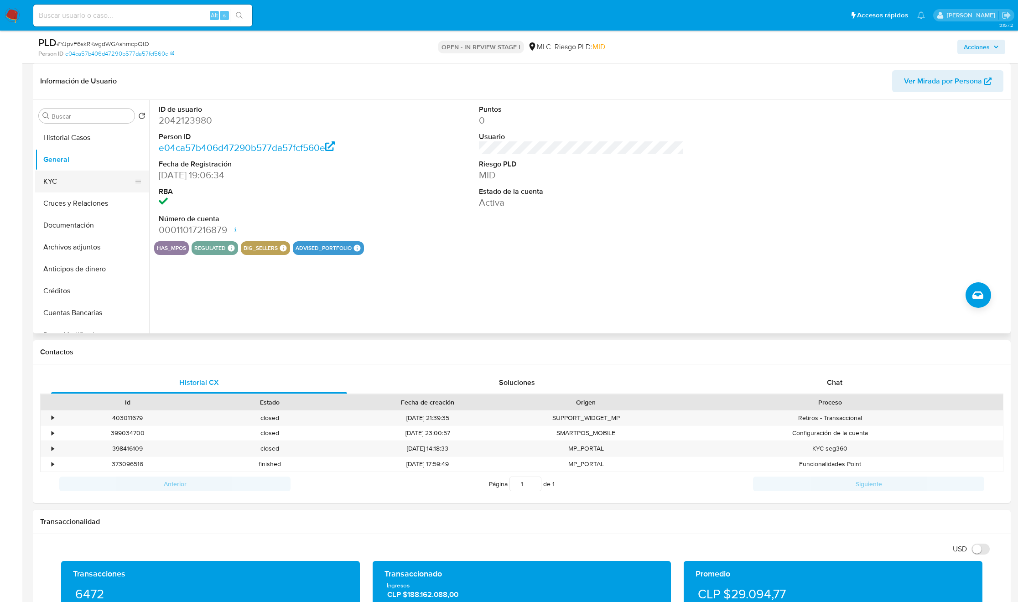
click at [83, 174] on button "KYC" at bounding box center [88, 182] width 107 height 22
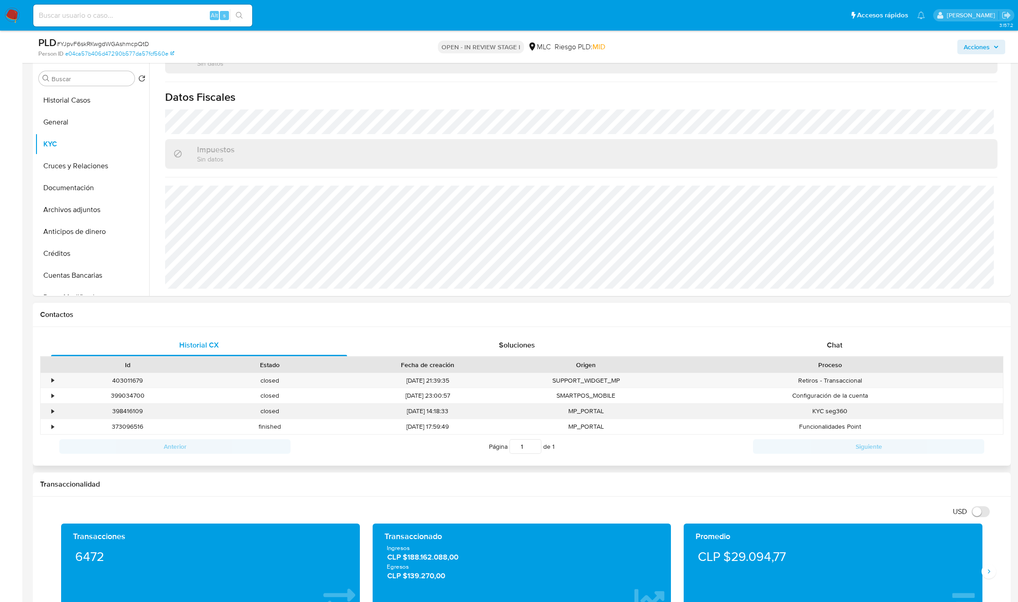
scroll to position [150, 0]
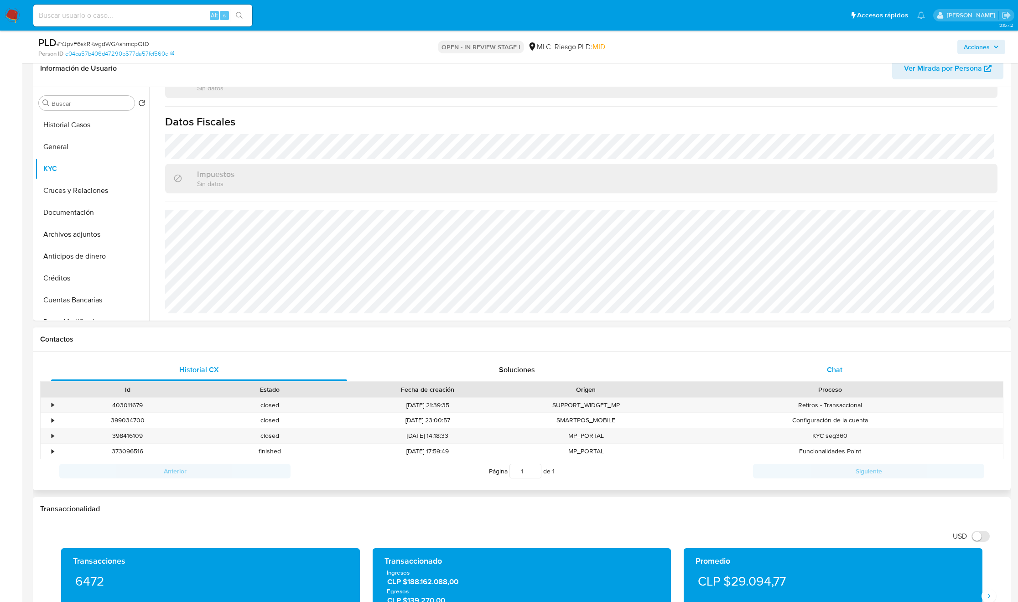
click at [832, 377] on div "Chat" at bounding box center [835, 370] width 296 height 22
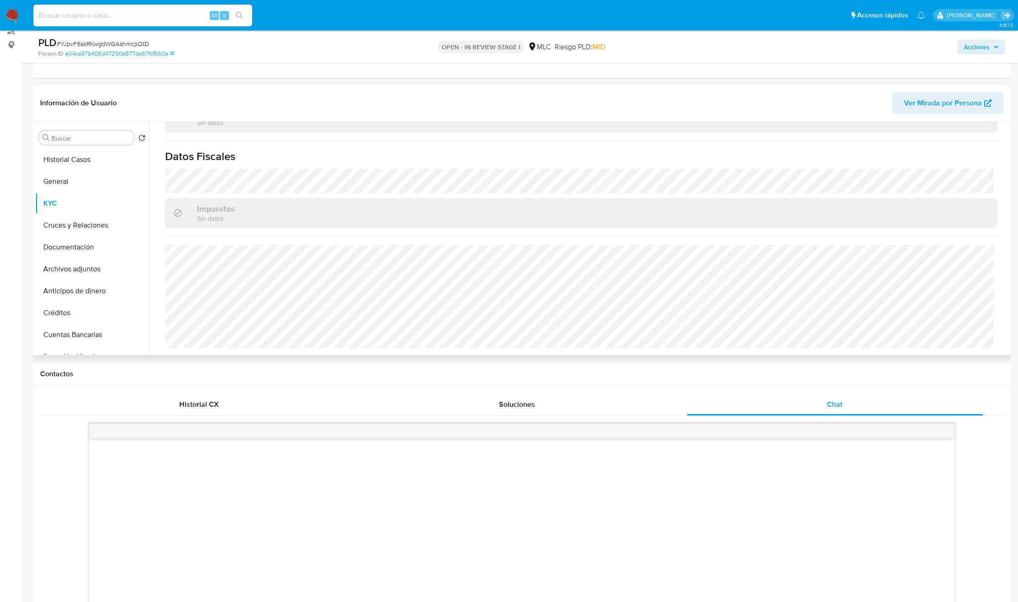
scroll to position [0, 0]
